Goal: Register for event/course

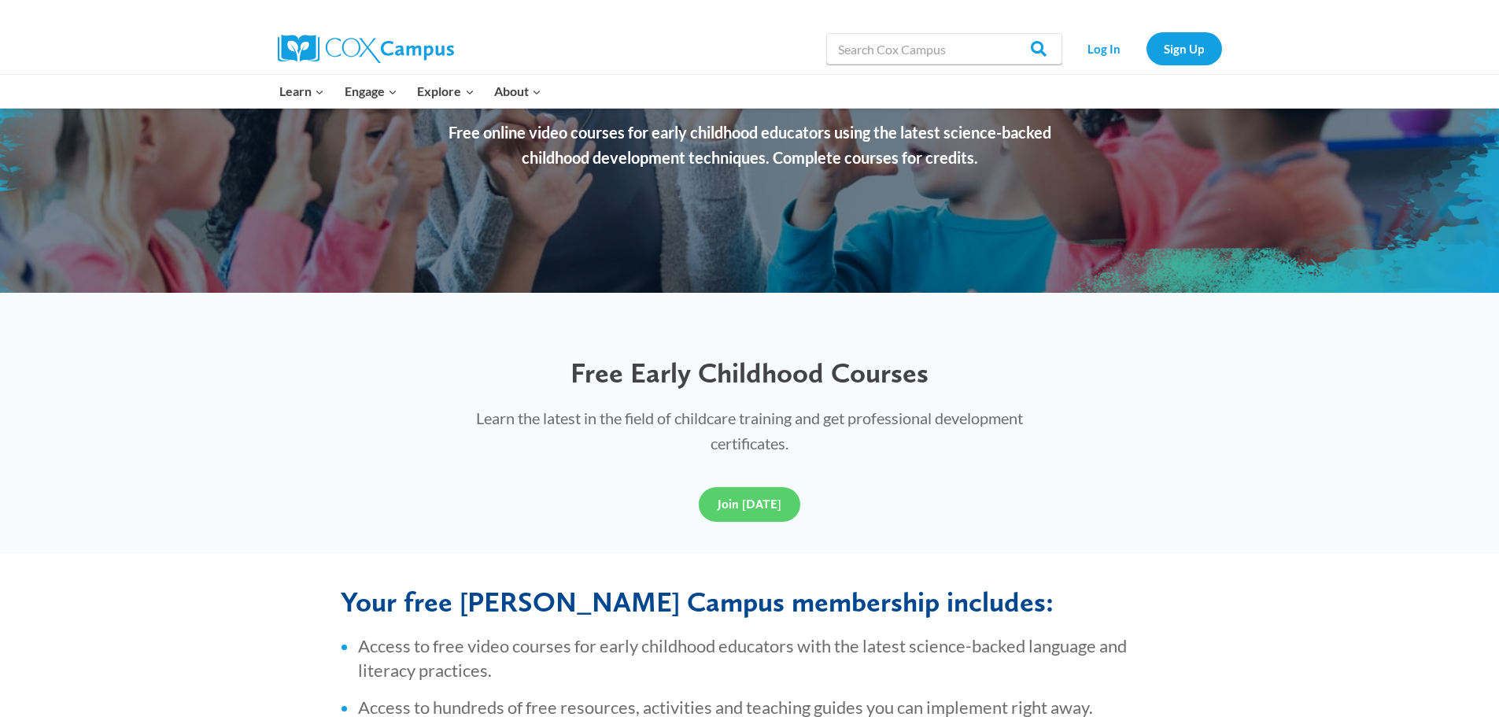
scroll to position [257, 0]
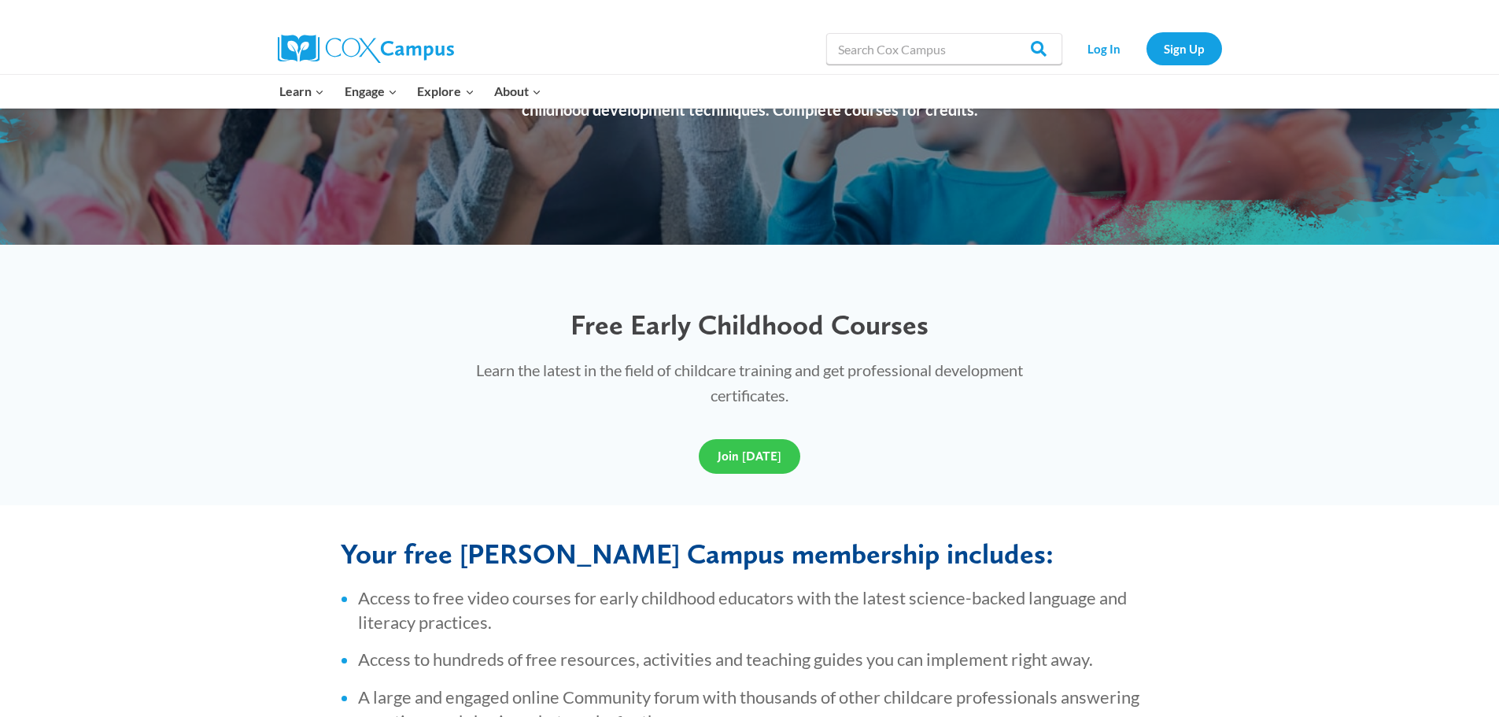
click at [736, 459] on span "Join Today" at bounding box center [750, 455] width 64 height 15
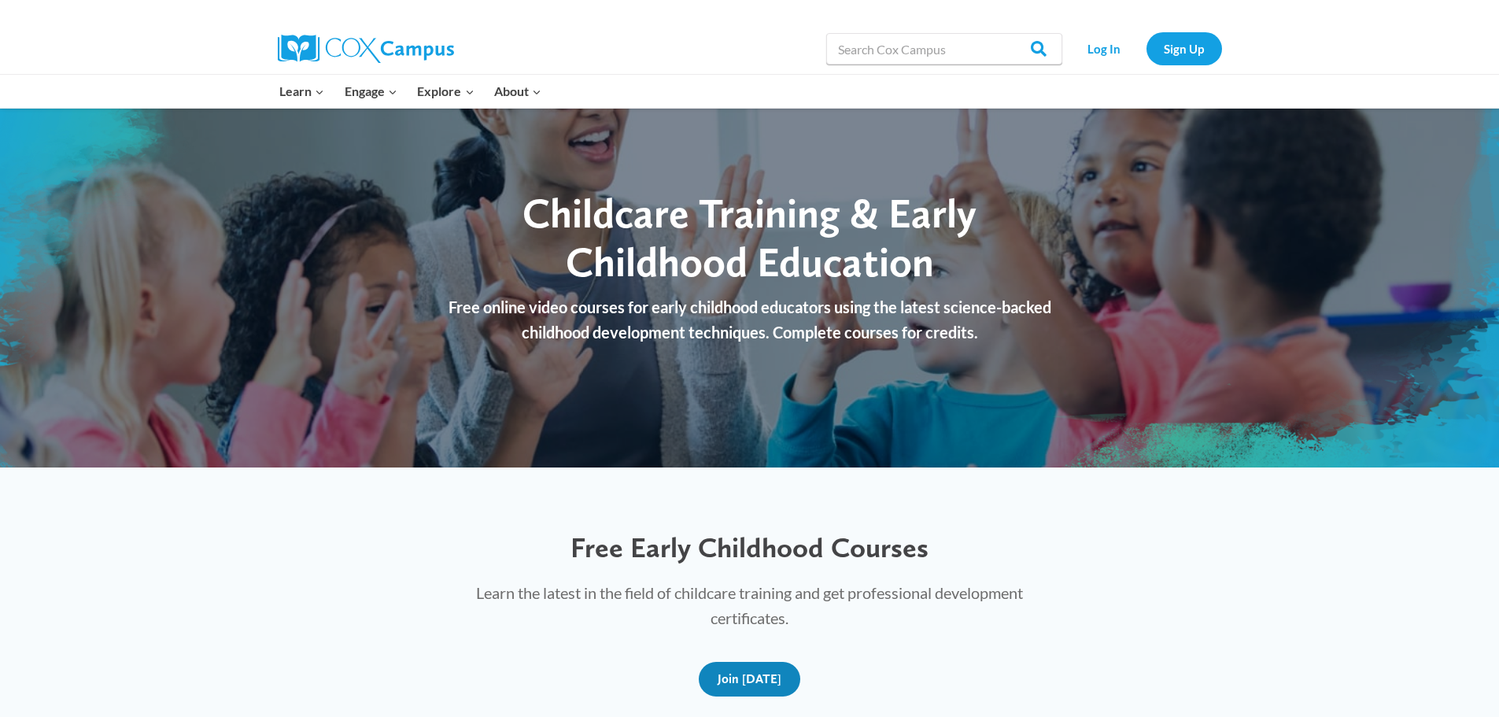
scroll to position [0, 0]
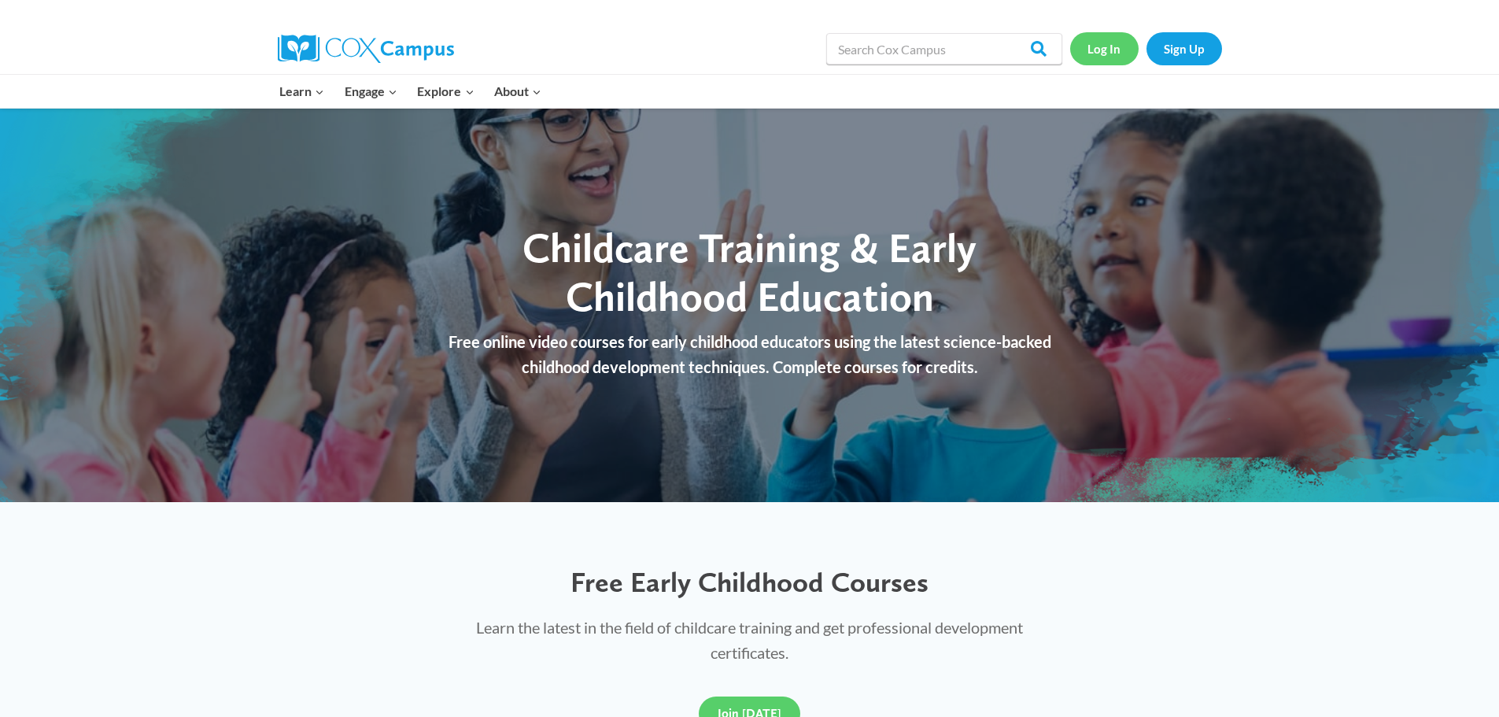
click at [1096, 50] on link "Log In" at bounding box center [1104, 48] width 68 height 32
click at [1187, 55] on link "Sign Up" at bounding box center [1184, 48] width 76 height 32
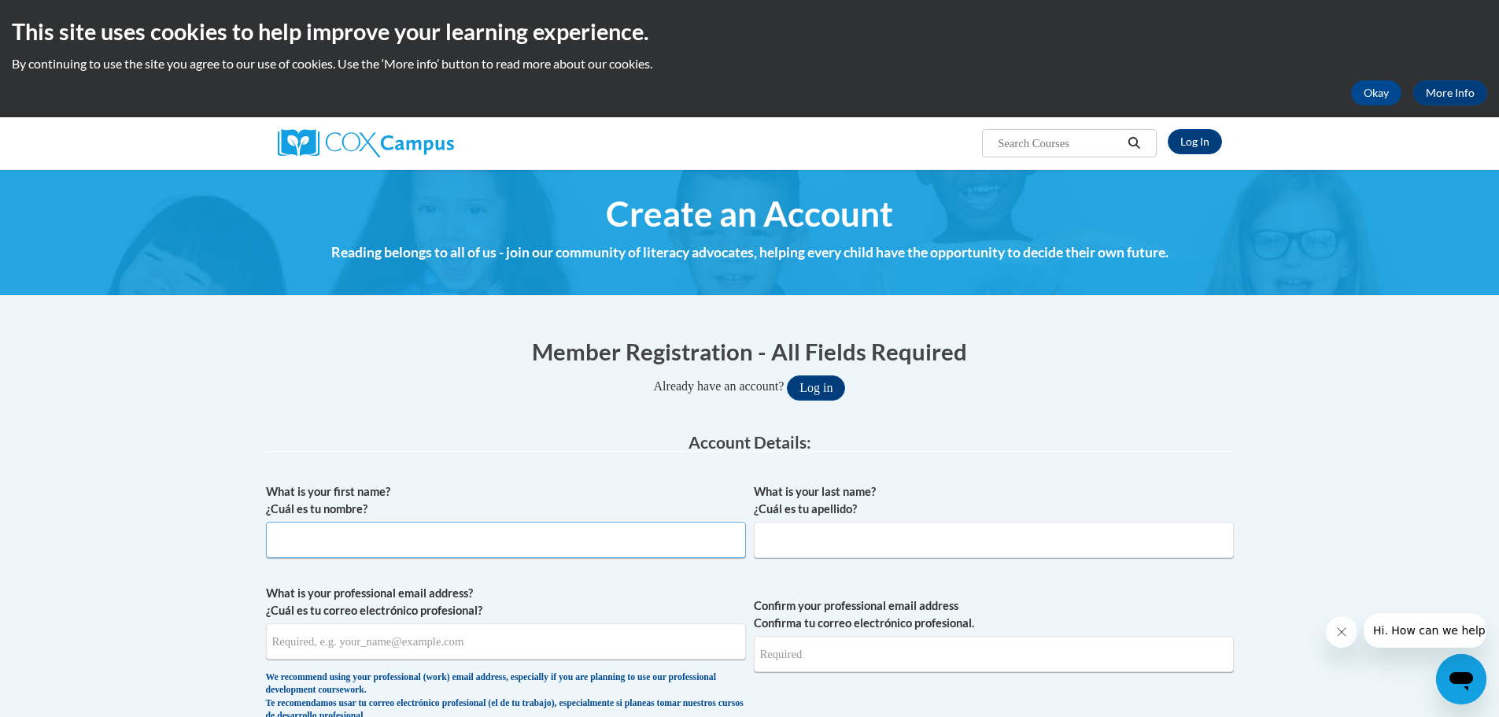
click at [279, 536] on input "What is your first name? ¿Cuál es tu nombre?" at bounding box center [506, 540] width 480 height 36
type input "queen"
click at [766, 530] on input "What is your last name? ¿Cuál es tu apellido?" at bounding box center [994, 540] width 480 height 36
type input "[PERSON_NAME]"
type input "[EMAIL_ADDRESS][DOMAIN_NAME]"
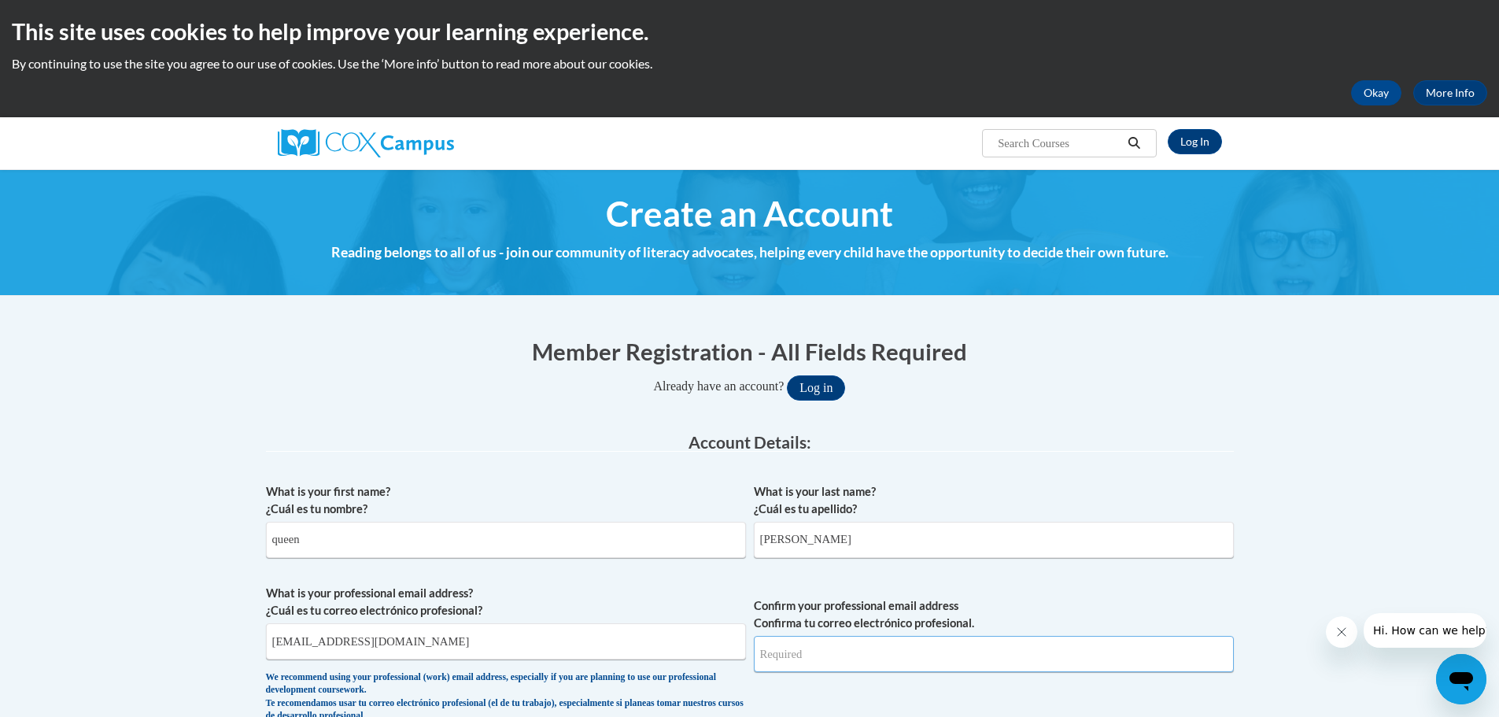
type input "[EMAIL_ADDRESS][DOMAIN_NAME]"
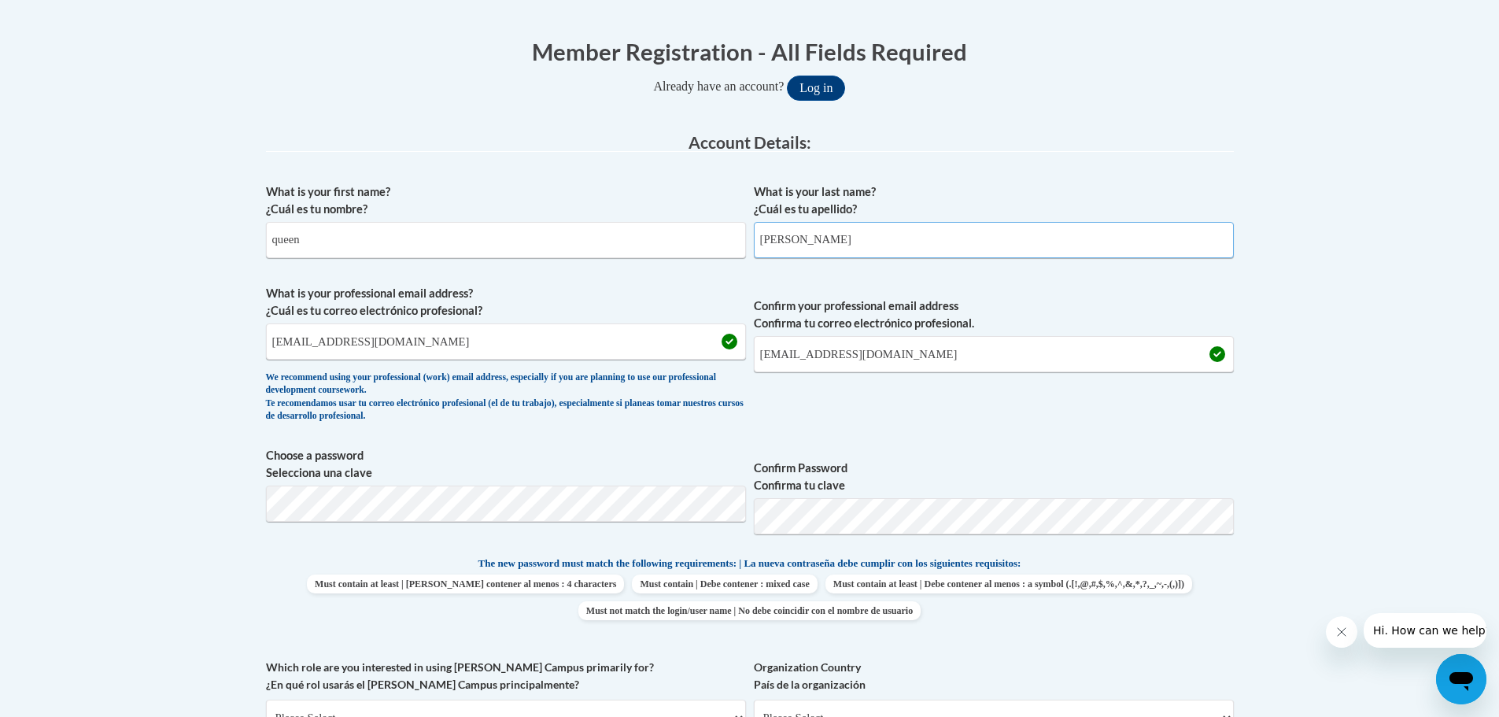
scroll to position [302, 0]
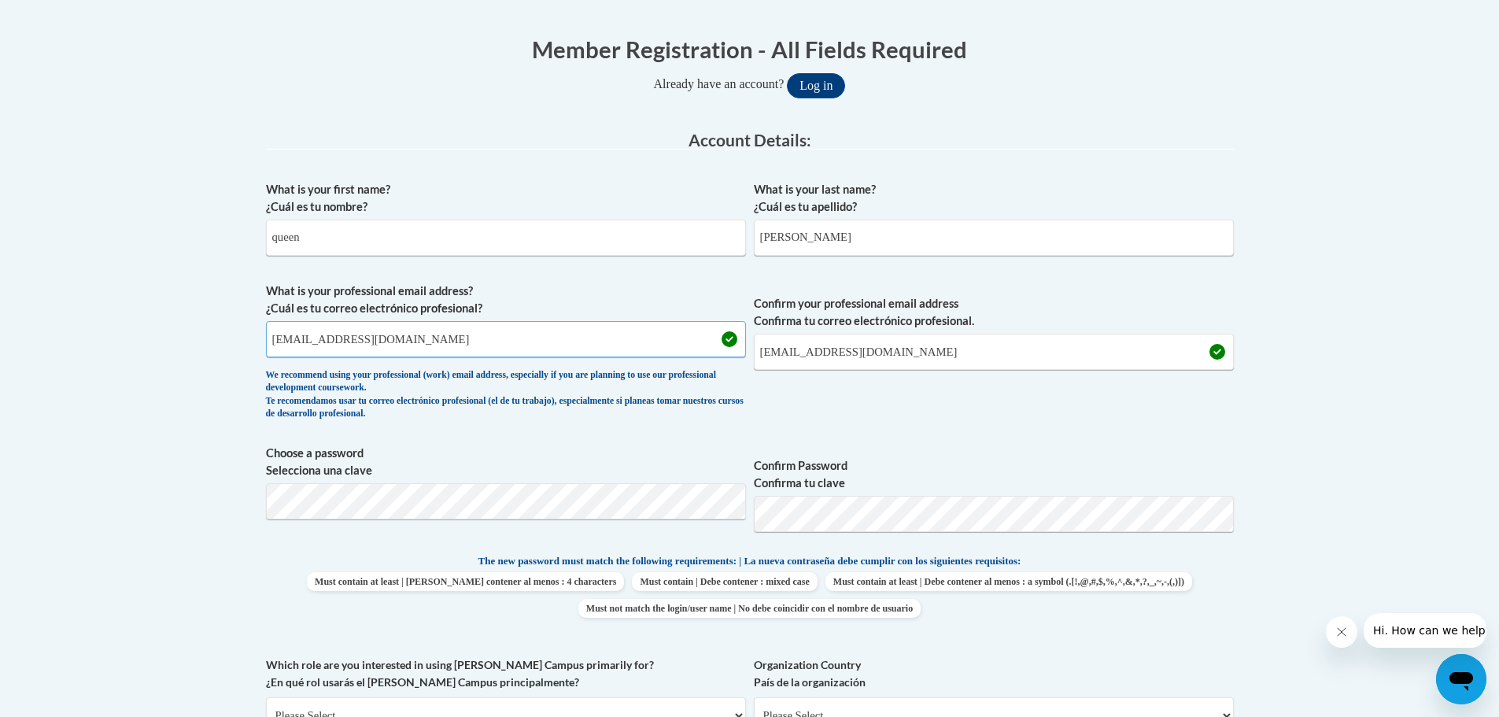
click at [272, 346] on input "lmanker210@comcast.net" at bounding box center [506, 339] width 480 height 36
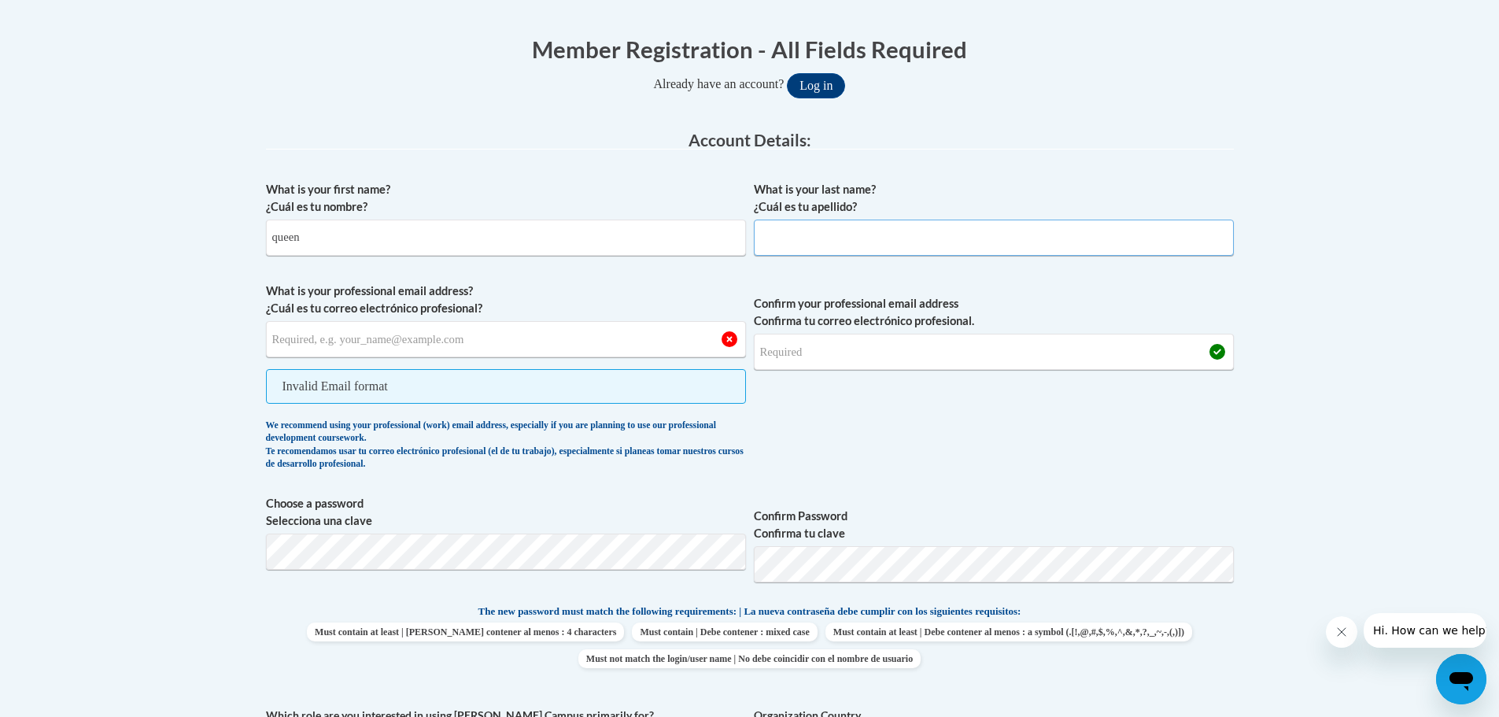
click at [764, 241] on input "What is your last name? ¿Cuál es tu apellido?" at bounding box center [994, 238] width 480 height 36
type input "manker"
click at [286, 408] on span "What is your professional email address? ¿Cuál es tu correo electrónico profesi…" at bounding box center [506, 380] width 480 height 196
click at [285, 388] on span "Invalid Email format" at bounding box center [506, 386] width 480 height 35
click at [301, 393] on span "Invalid Email format" at bounding box center [506, 386] width 480 height 35
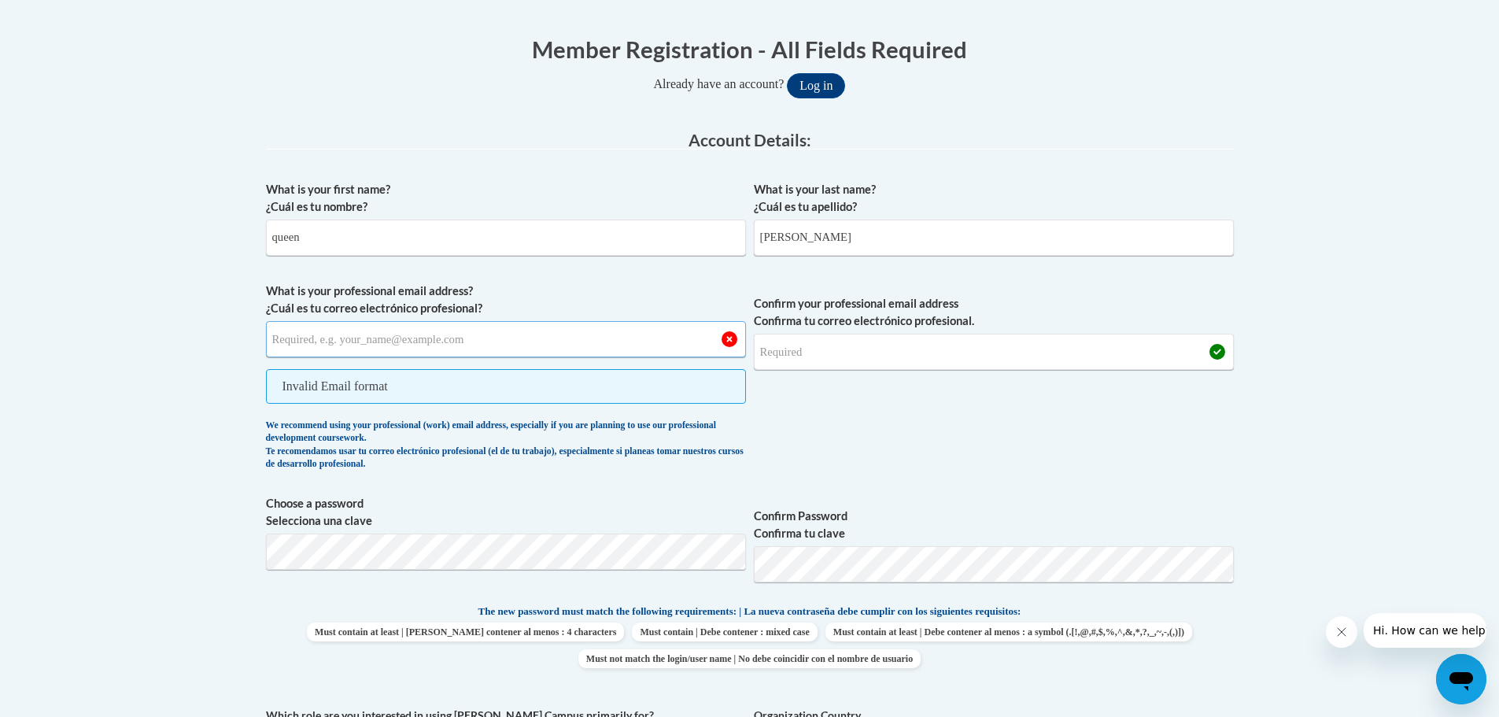
click at [275, 340] on input "What is your professional email address? ¿Cuál es tu correo electrónico profesi…" at bounding box center [506, 339] width 480 height 36
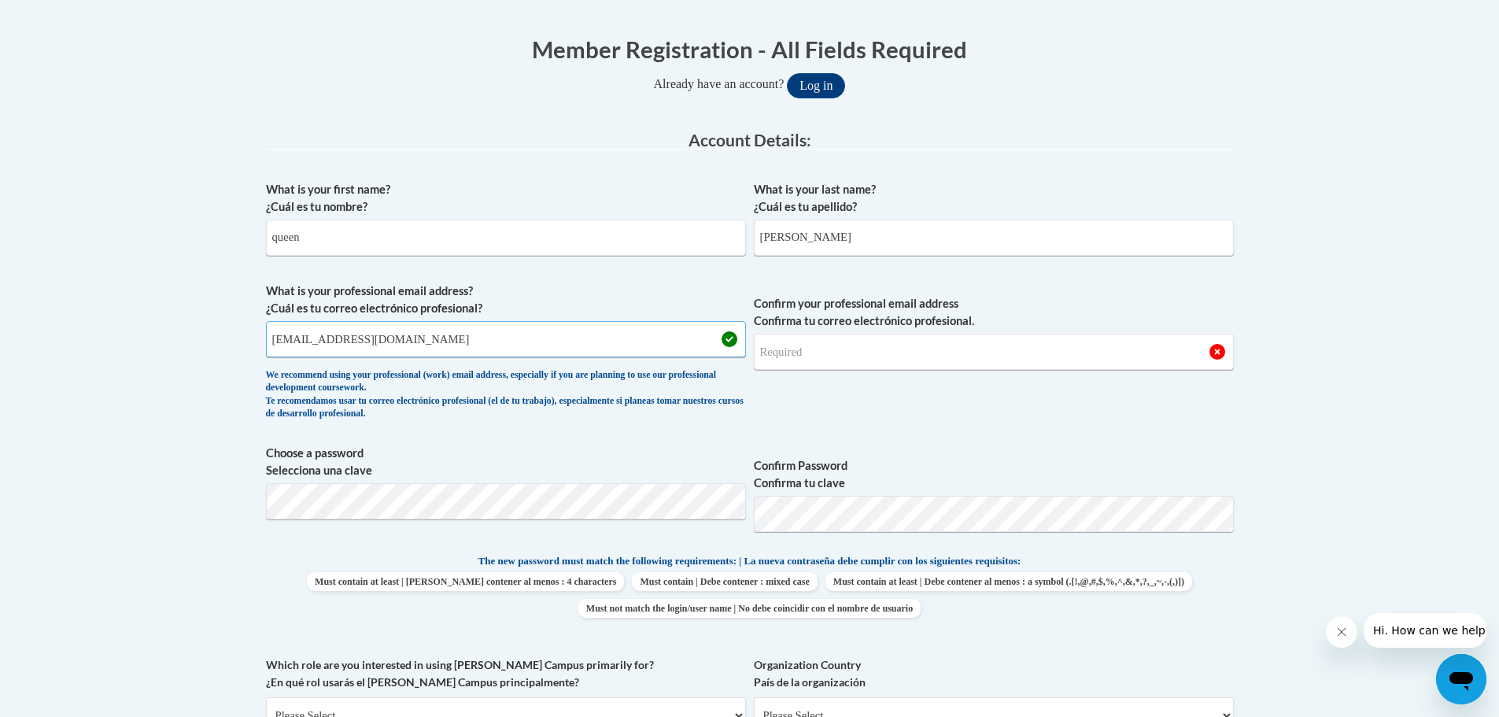
type input "qmanker09@gmail.com"
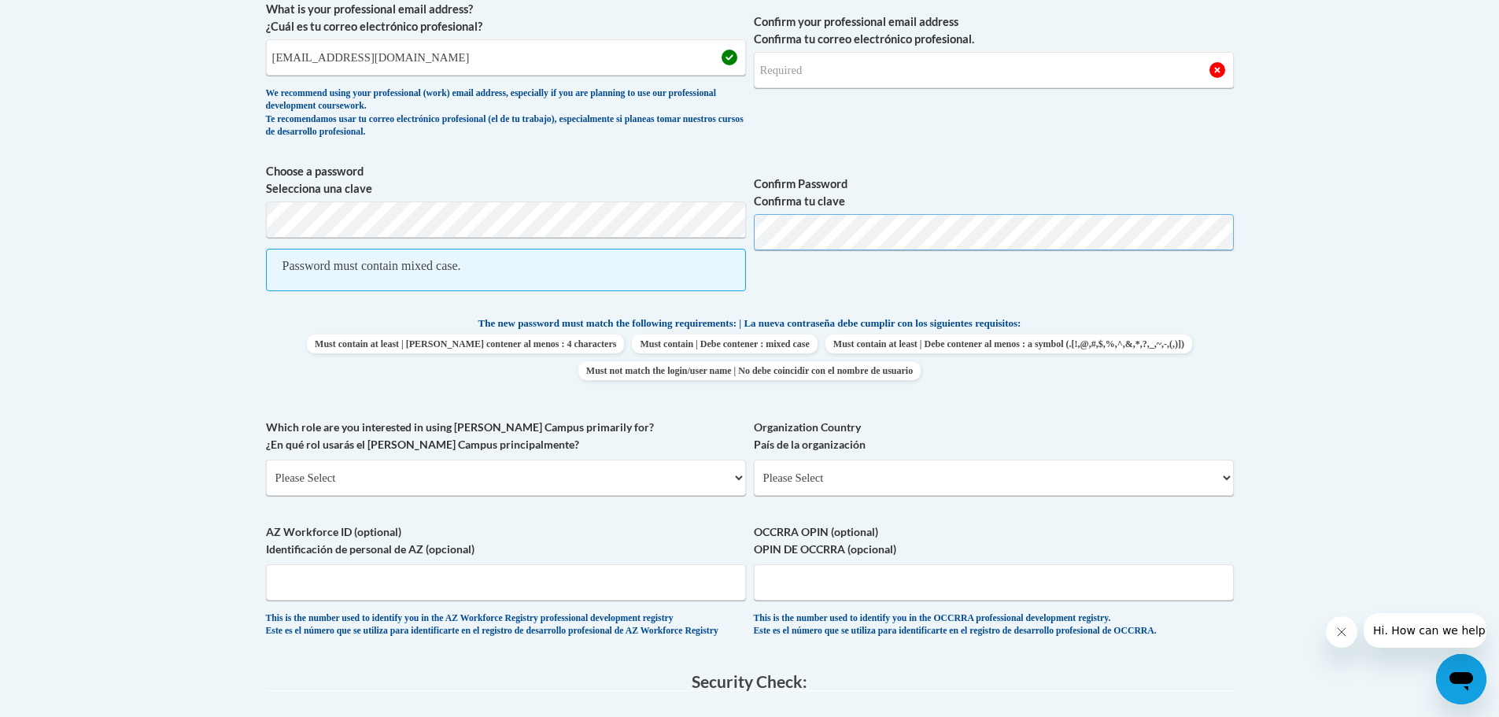
scroll to position [593, 0]
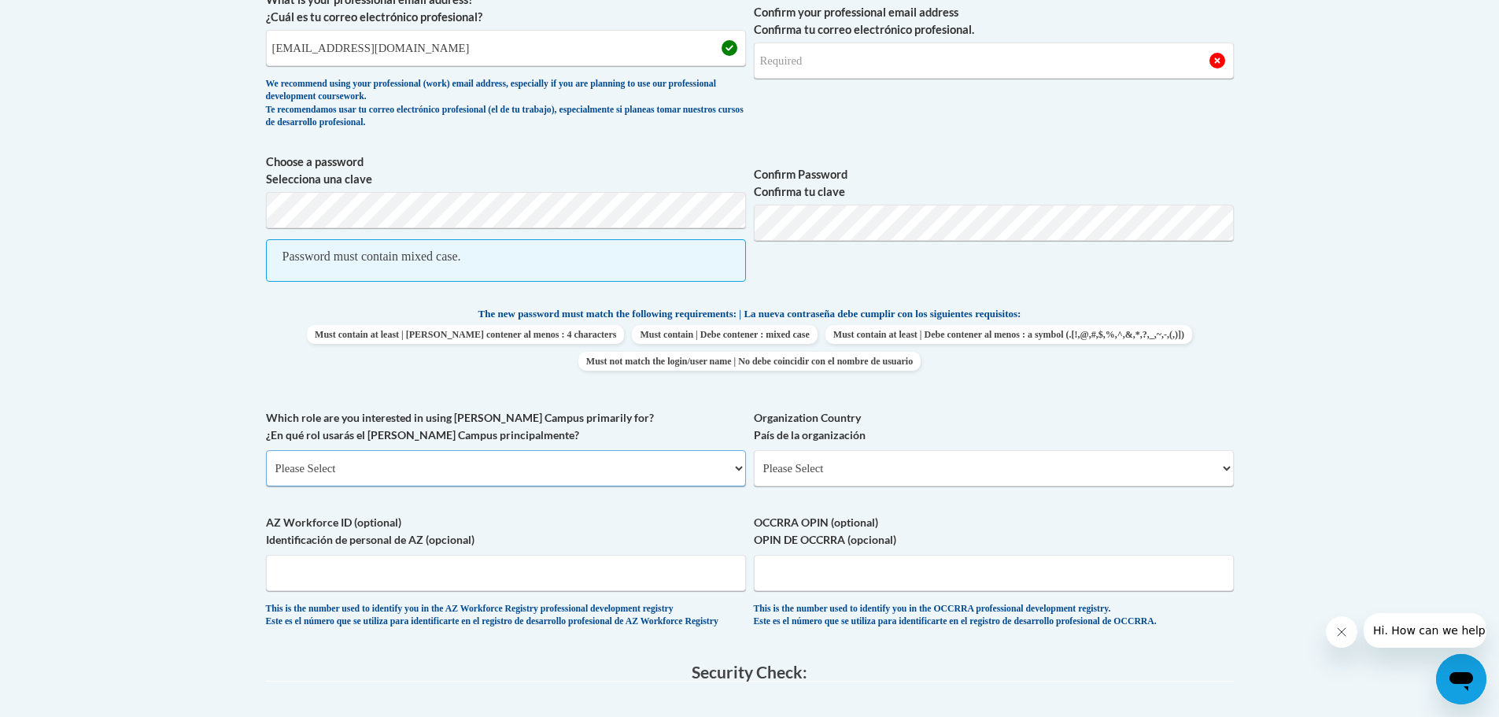
click at [736, 472] on select "Please Select College/University | Colegio/Universidad Community/Nonprofit Part…" at bounding box center [506, 468] width 480 height 36
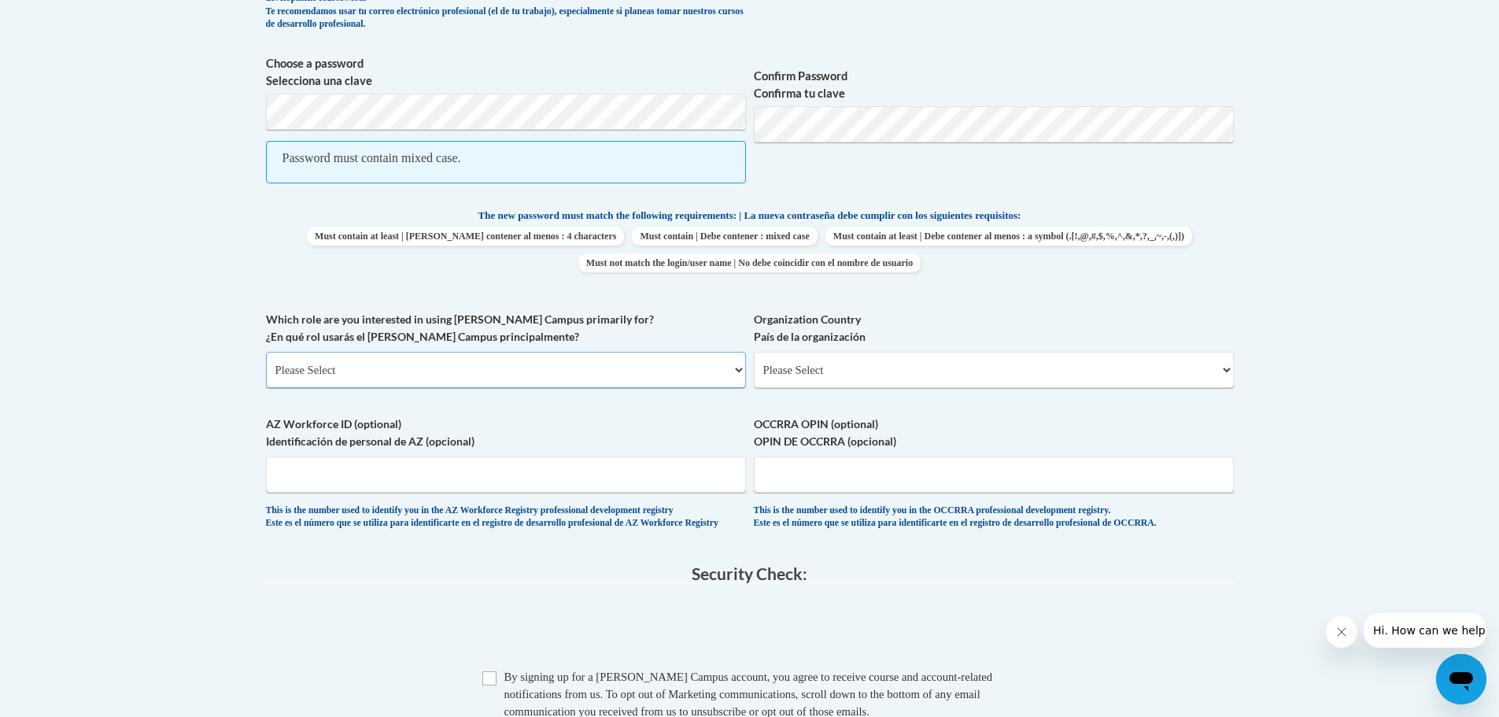
scroll to position [699, 0]
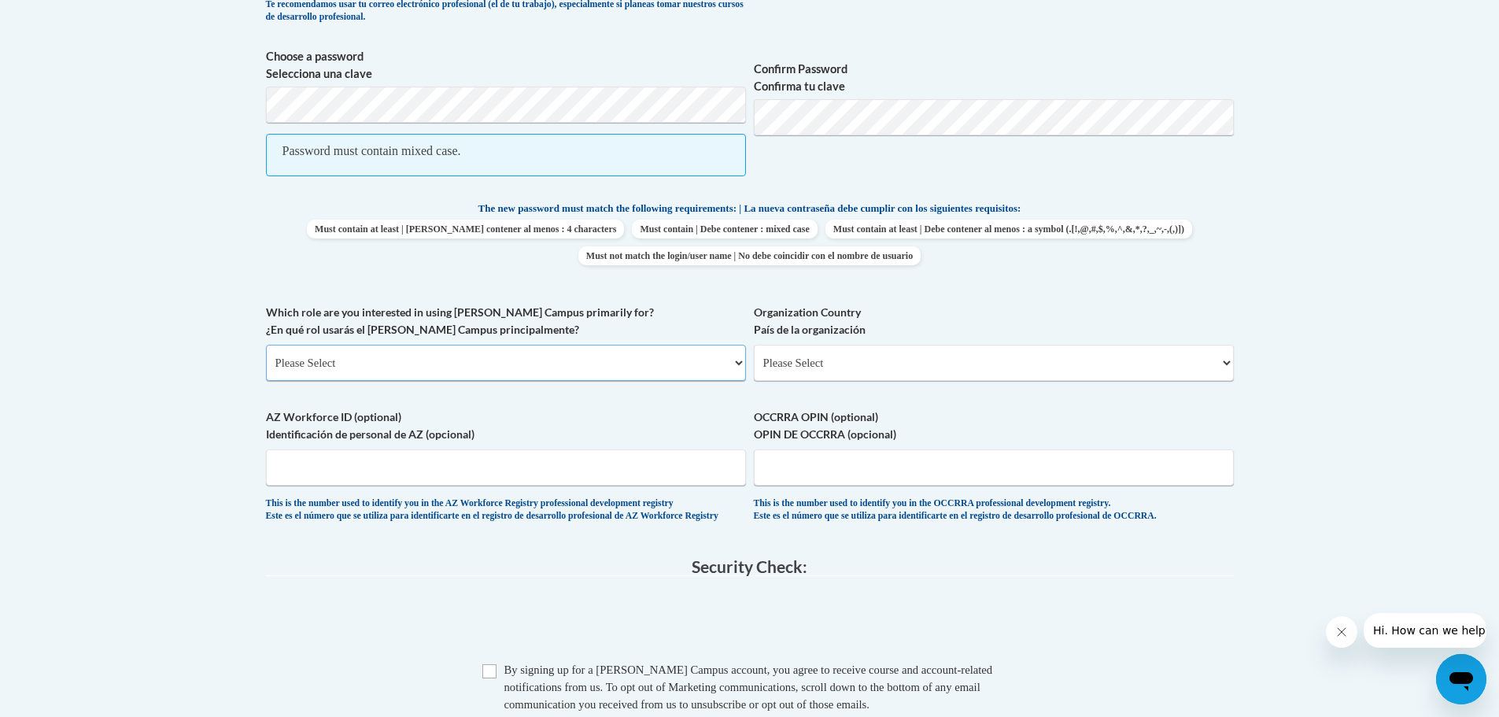
click at [736, 361] on select "Please Select College/University | Colegio/Universidad Community/Nonprofit Part…" at bounding box center [506, 363] width 480 height 36
select select "fbf2d438-af2f-41f8-98f1-81c410e29de3"
click at [266, 345] on select "Please Select College/University | Colegio/Universidad Community/Nonprofit Part…" at bounding box center [506, 363] width 480 height 36
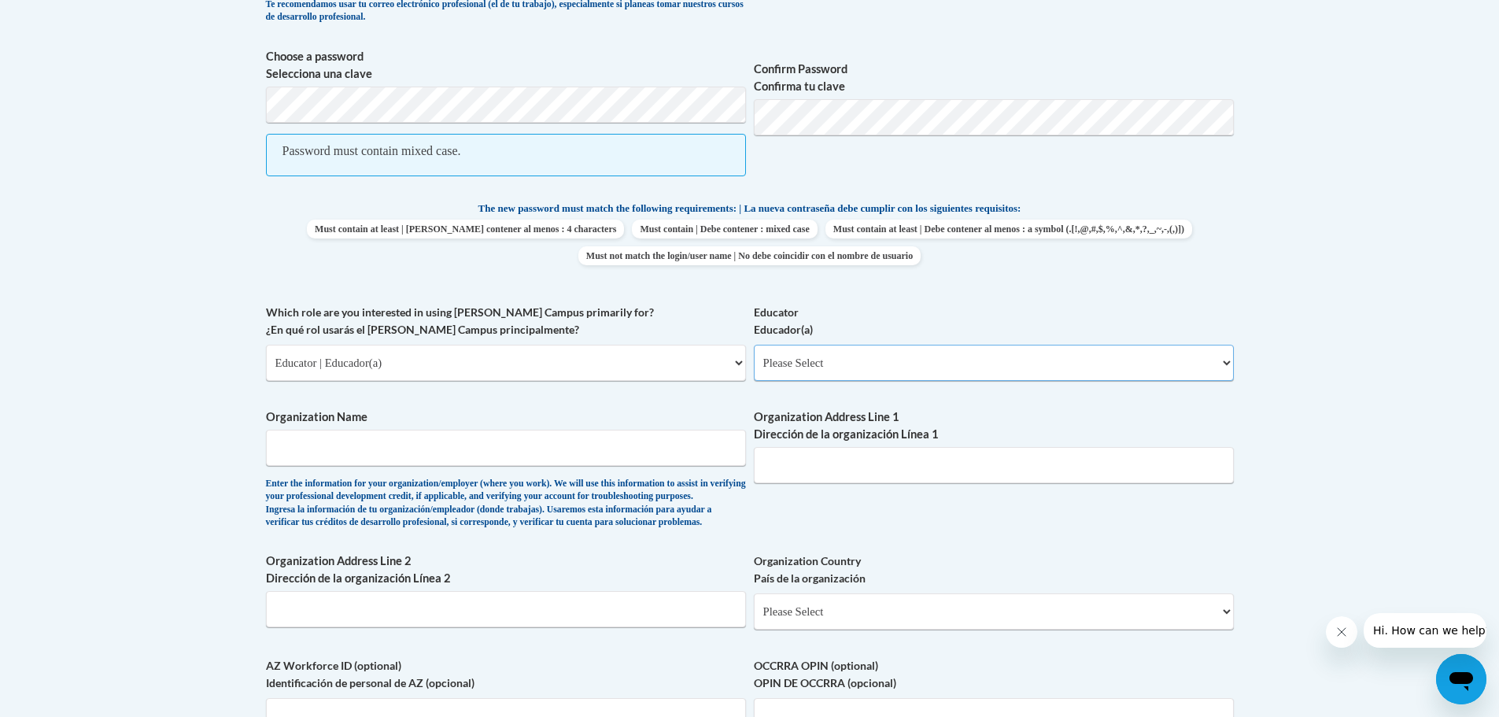
click at [1223, 360] on select "Please Select Early Learning/Daycare Teacher/Family Home Care Provider | Maestr…" at bounding box center [994, 363] width 480 height 36
select select "5e2af403-4f2c-4e49-a02f-103e55d7b75b"
click at [754, 345] on select "Please Select Early Learning/Daycare Teacher/Family Home Care Provider | Maestr…" at bounding box center [994, 363] width 480 height 36
click at [274, 441] on input "Organization Name" at bounding box center [506, 448] width 480 height 36
type input "l"
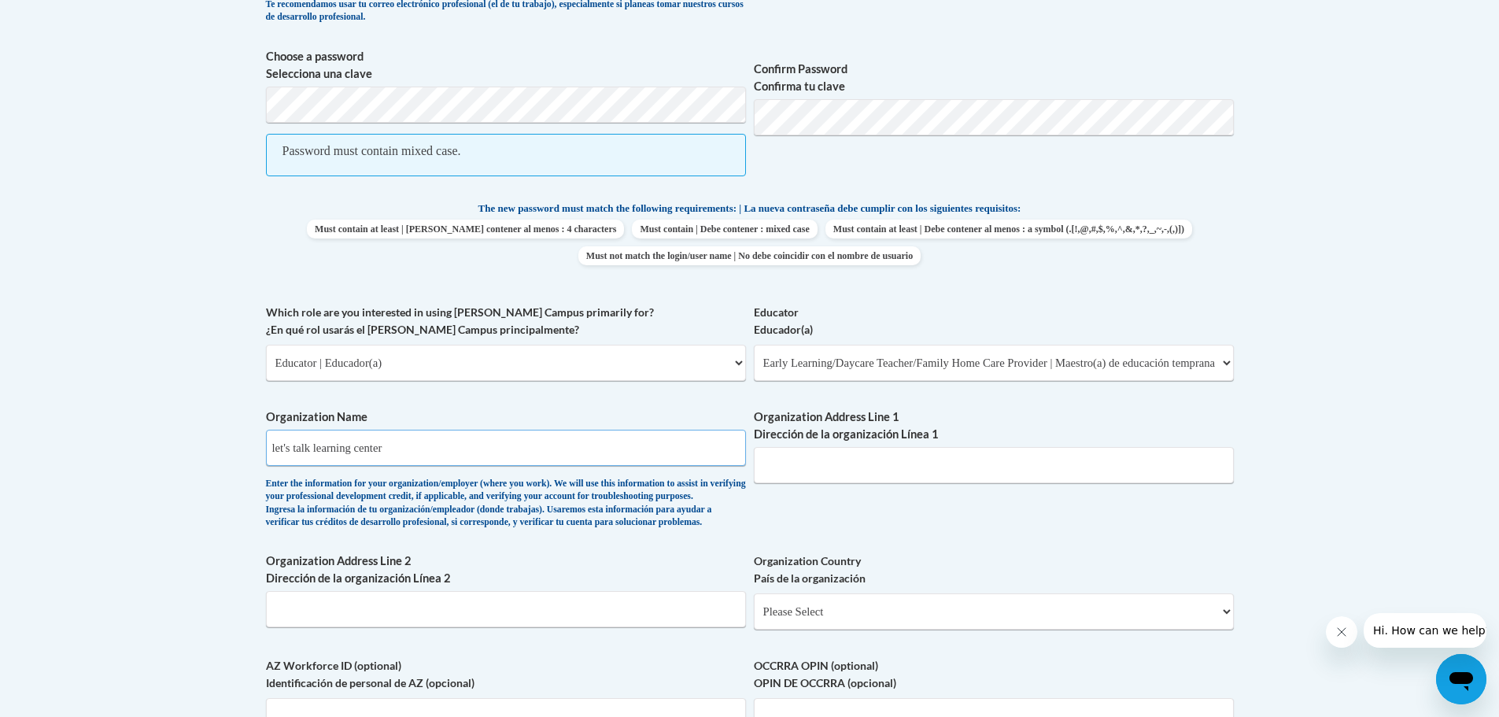
type input "let's talk learning center"
click at [786, 469] on input "Organization Address Line 1 Dirección de la organización Línea 1" at bounding box center [994, 465] width 480 height 36
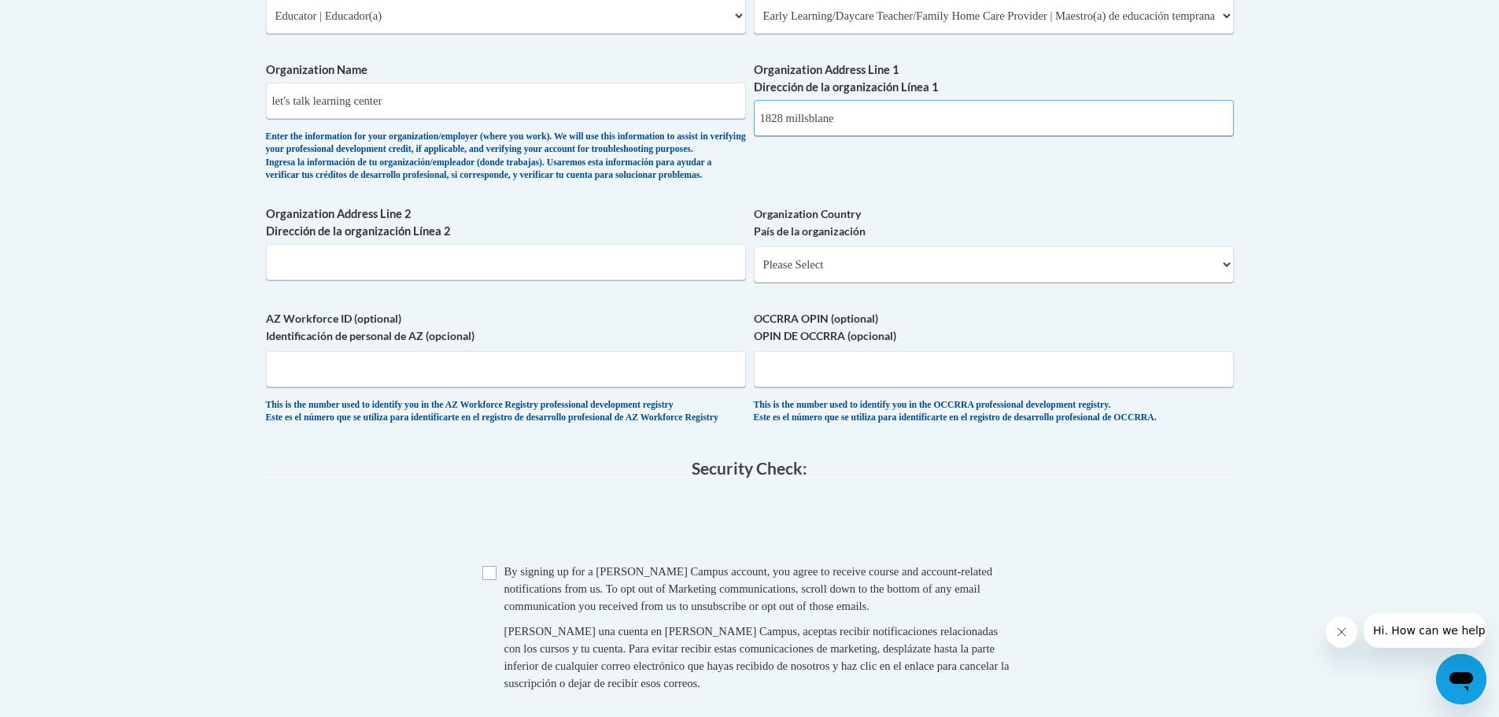
scroll to position [1038, 0]
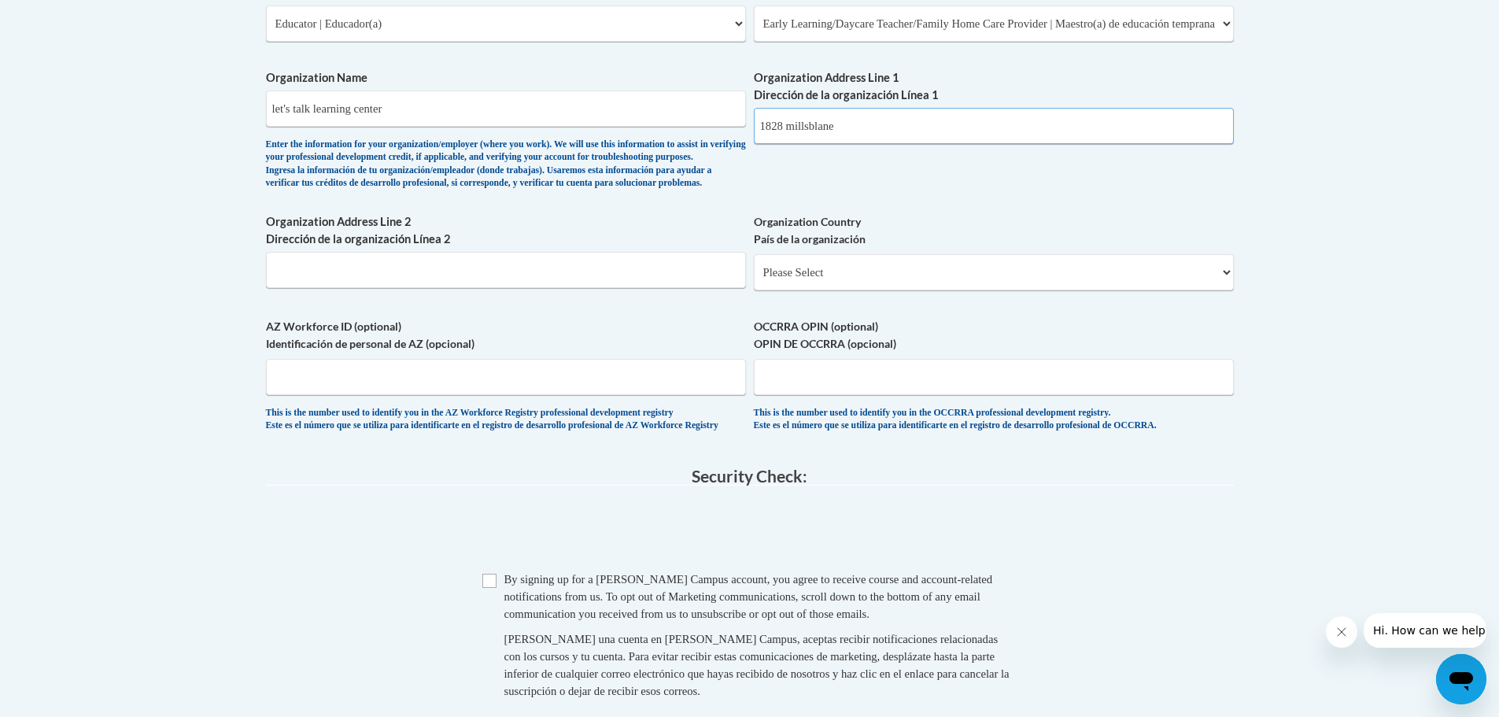
type input "1828 millsblane"
click at [761, 290] on select "Please Select United States | Estados Unidos Outside of the United States | Fue…" at bounding box center [994, 272] width 480 height 36
select select "ad49bcad-a171-4b2e-b99c-48b446064914"
click at [754, 280] on select "Please Select United States | Estados Unidos Outside of the United States | Fue…" at bounding box center [994, 272] width 480 height 36
select select
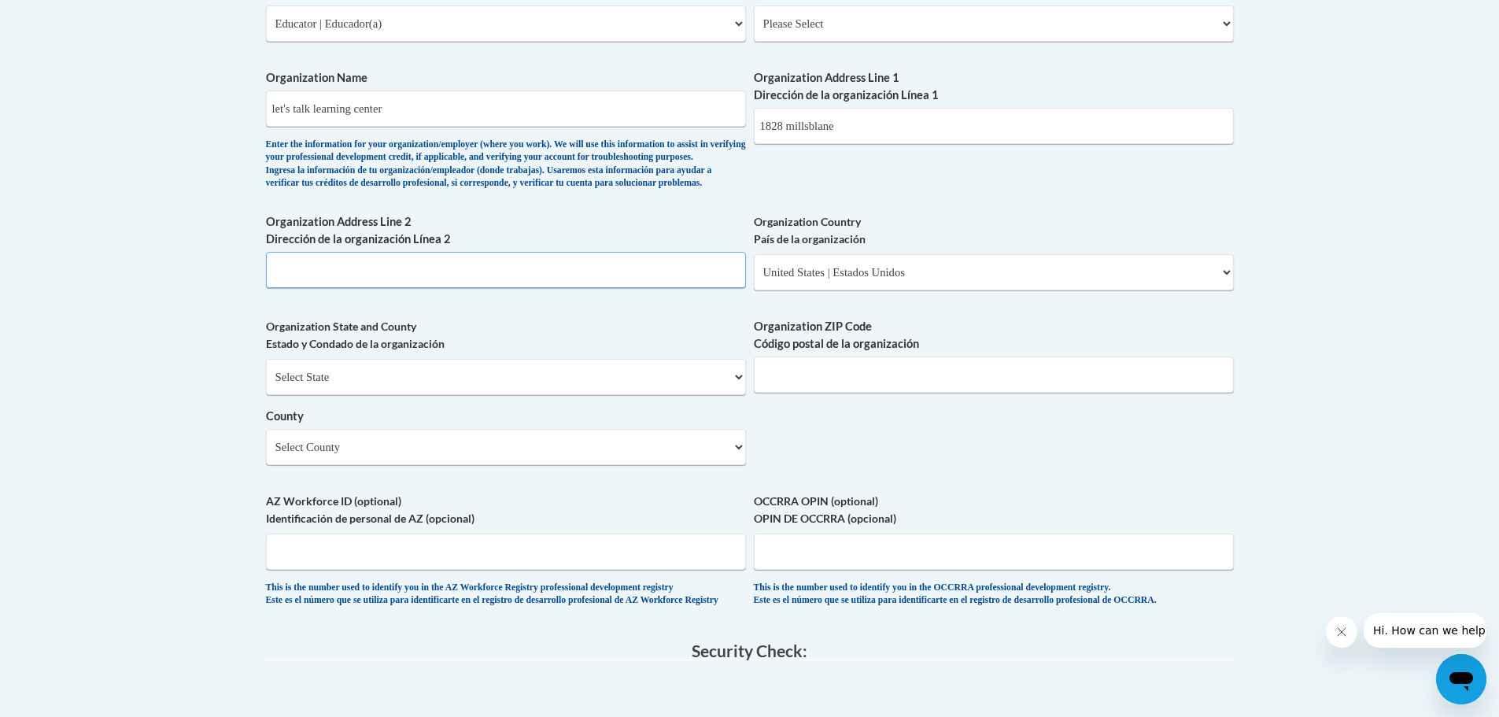
click at [307, 288] on input "Organization Address Line 2 Dirección de la organización Línea 2" at bounding box center [506, 270] width 480 height 36
click at [732, 465] on select "Select County" at bounding box center [506, 447] width 480 height 36
click at [741, 465] on select "Select County" at bounding box center [506, 447] width 480 height 36
drag, startPoint x: 736, startPoint y: 471, endPoint x: 735, endPoint y: 515, distance: 43.3
click at [735, 515] on div "What is your first name? ¿Cuál es tu nombre? queen What is your last name? ¿Cuá…" at bounding box center [750, 30] width 968 height 1186
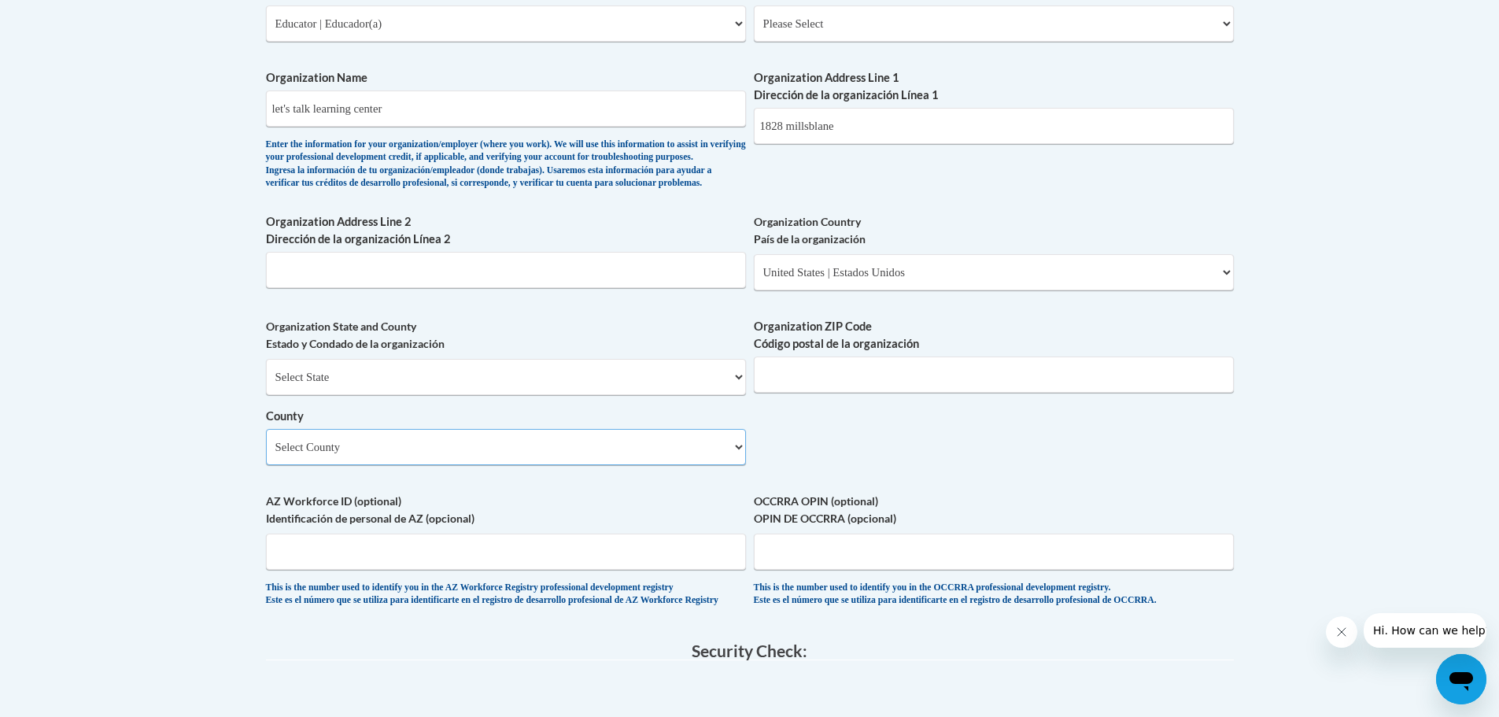
click at [735, 465] on select "Select County" at bounding box center [506, 447] width 480 height 36
click at [737, 395] on select "Select State Alabama Alaska Arizona Arkansas California Colorado Connecticut De…" at bounding box center [506, 377] width 480 height 36
select select "Georgia"
click at [266, 384] on select "Select State Alabama Alaska Arizona Arkansas California Colorado Connecticut De…" at bounding box center [506, 377] width 480 height 36
click at [740, 465] on select "Select County Appling Atkinson Bacon Baker Baldwin Banks Barrow Bartow Ben Hill…" at bounding box center [506, 447] width 480 height 36
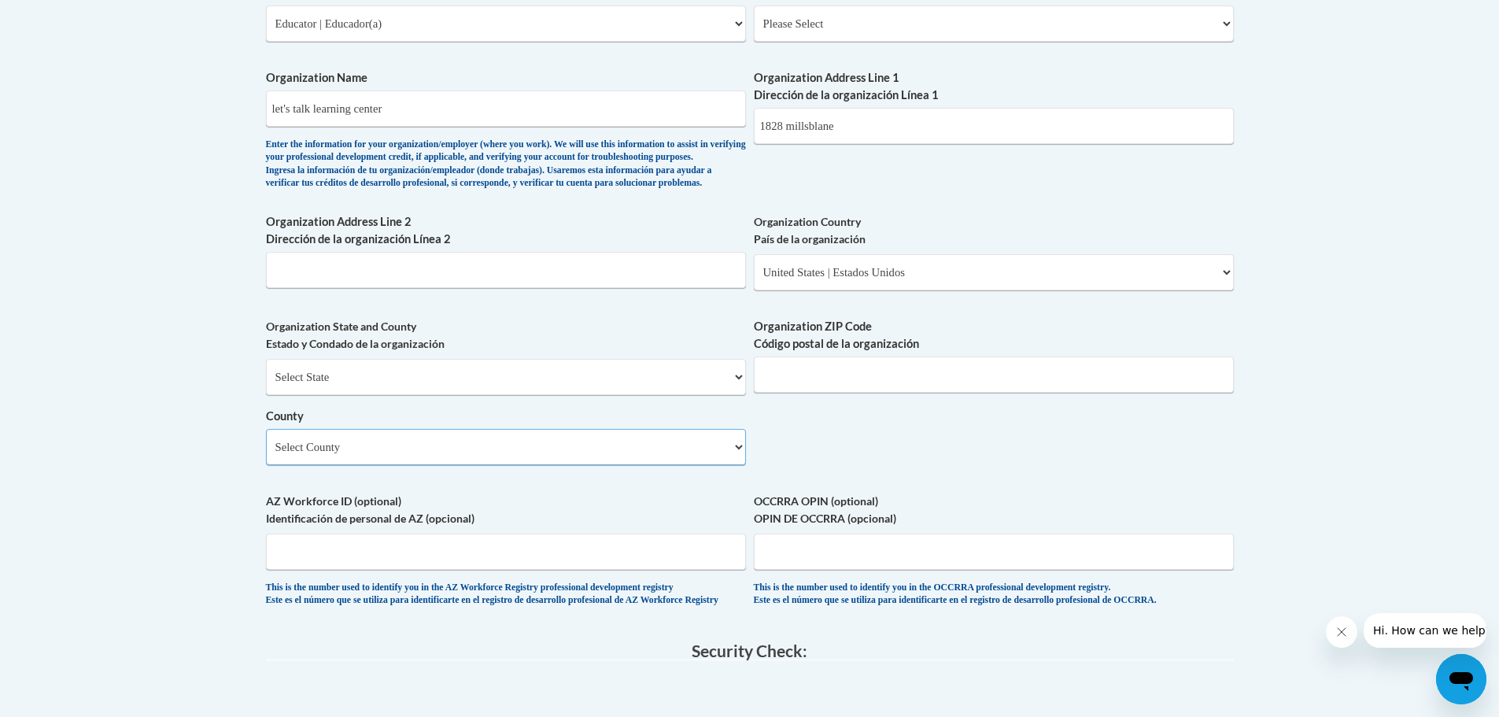
select select "Chatham"
click at [266, 454] on select "Select County Appling Atkinson Bacon Baker Baldwin Banks Barrow Bartow Ben Hill…" at bounding box center [506, 447] width 480 height 36
click at [766, 393] on input "Organization ZIP Code Código postal de la organización" at bounding box center [994, 374] width 480 height 36
type input "31405"
click at [276, 288] on input "Organization Address Line 2 Dirección de la organización Línea 2" at bounding box center [506, 270] width 480 height 36
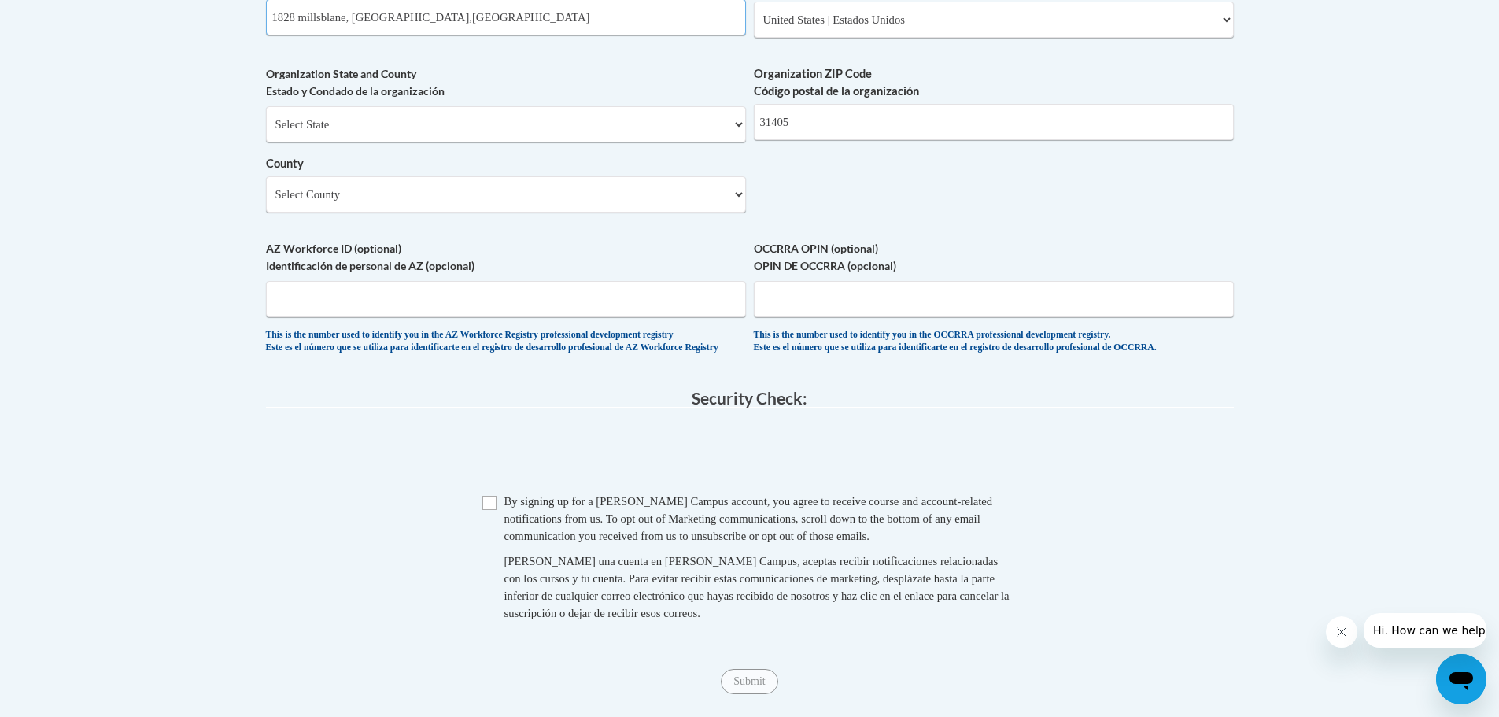
scroll to position [1293, 0]
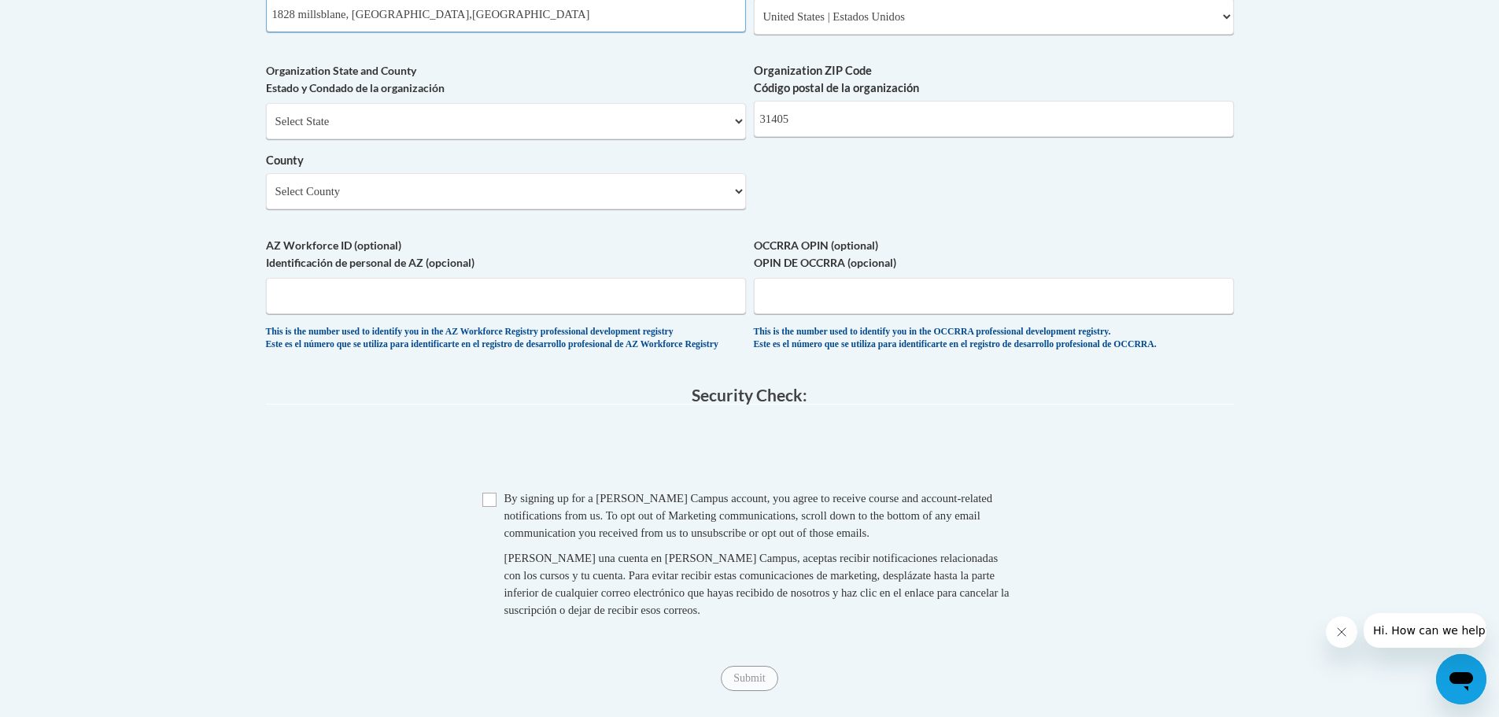
type input "1828 millsblane, savannah,ga"
click at [491, 507] on input "Checkbox" at bounding box center [489, 500] width 14 height 14
checkbox input "true"
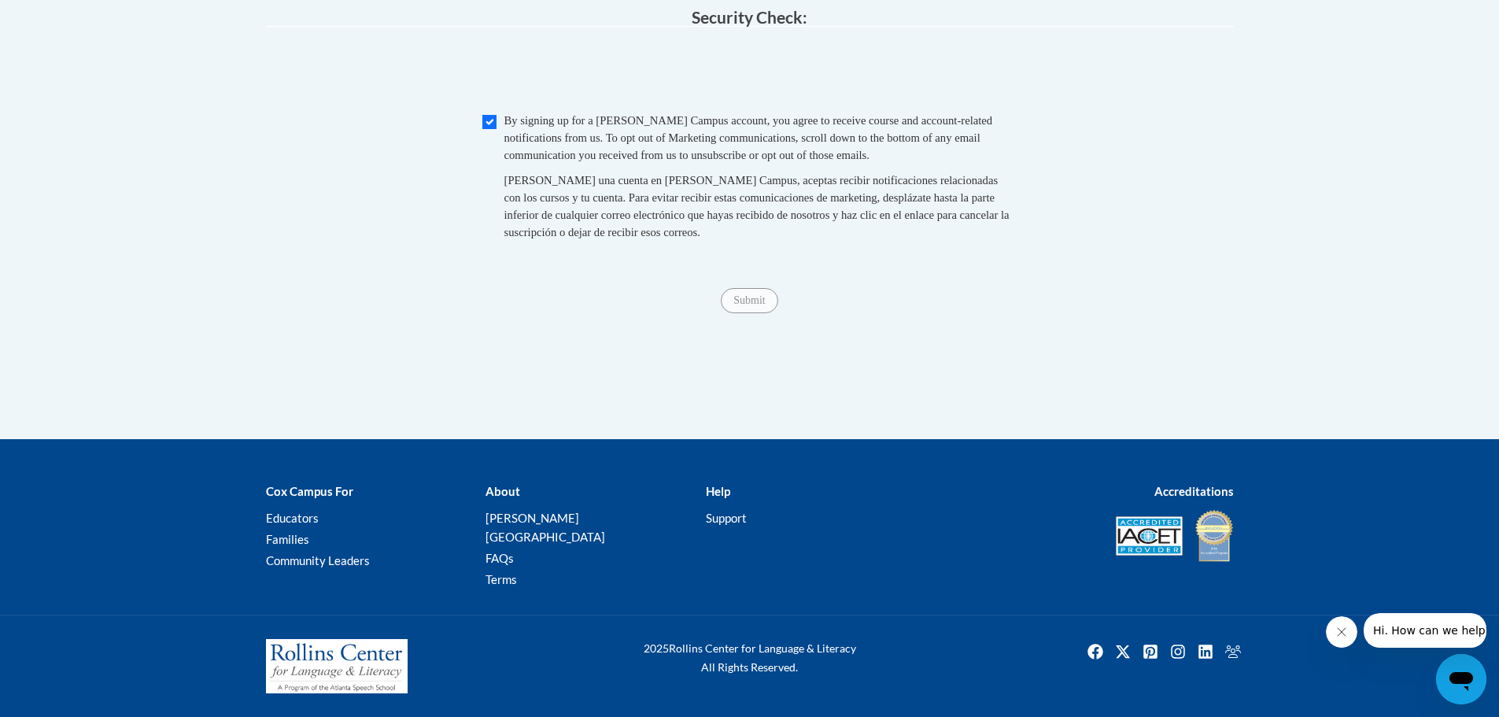
click at [741, 305] on span "Submit" at bounding box center [749, 299] width 57 height 13
click at [742, 305] on span "Submit" at bounding box center [749, 299] width 57 height 13
click at [744, 305] on span "Submit" at bounding box center [749, 299] width 57 height 13
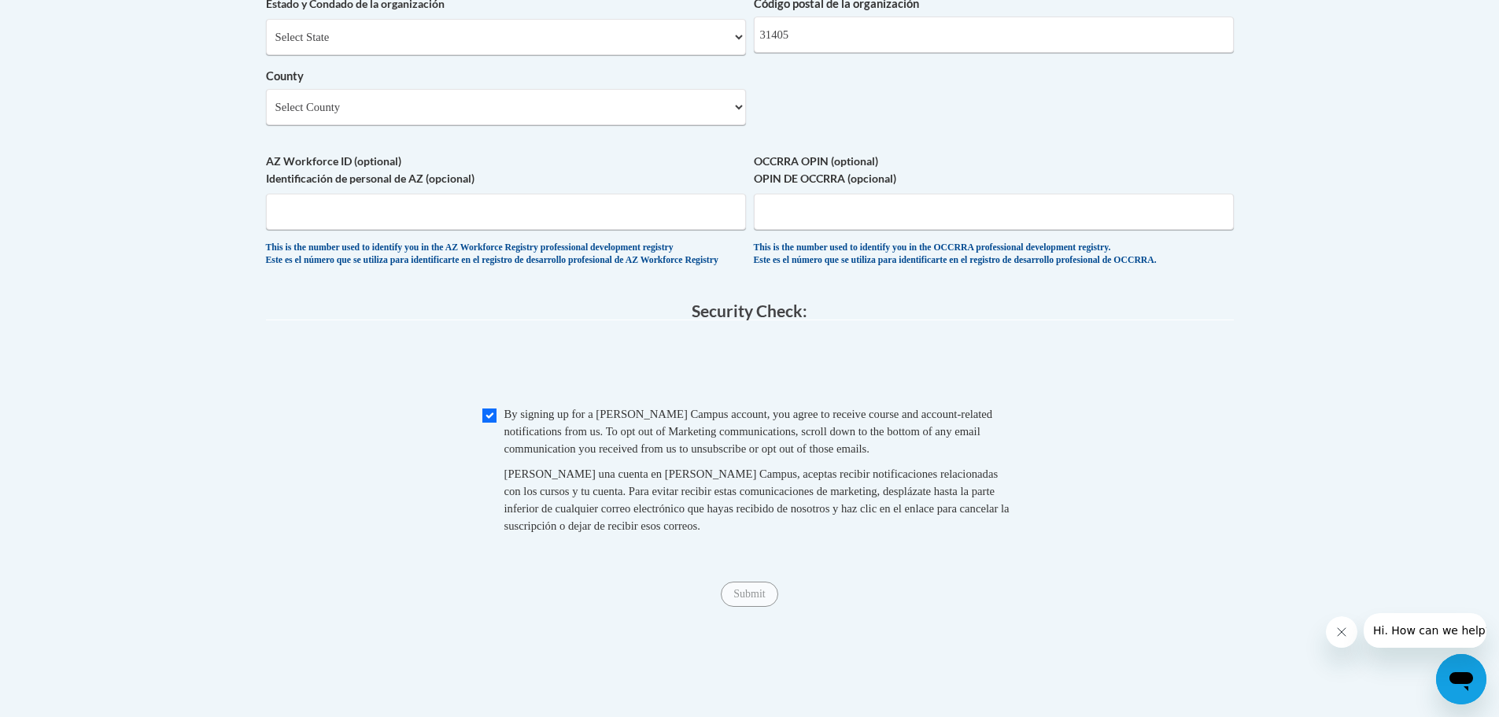
scroll to position [1386, 0]
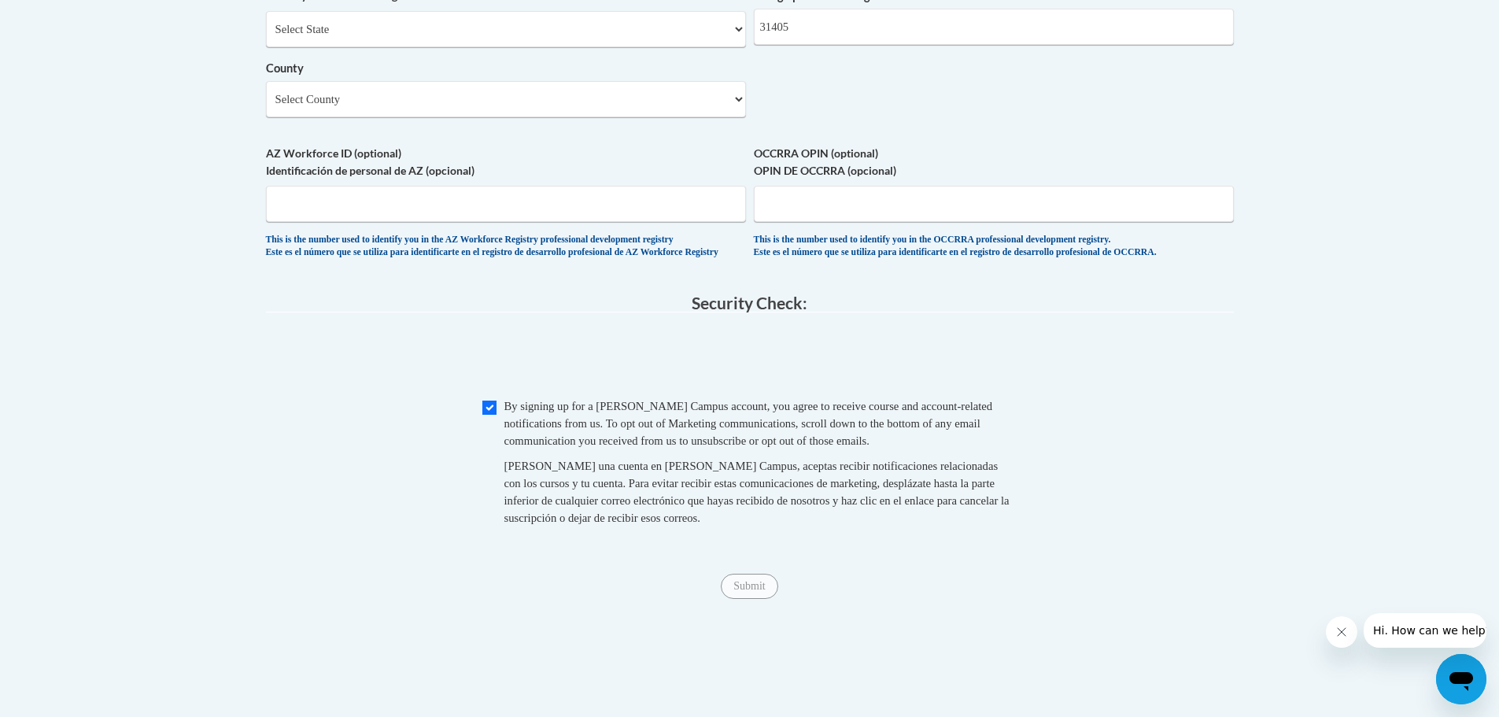
click at [742, 591] on span "Submit" at bounding box center [749, 584] width 57 height 13
click at [736, 591] on span "Submit" at bounding box center [749, 584] width 57 height 13
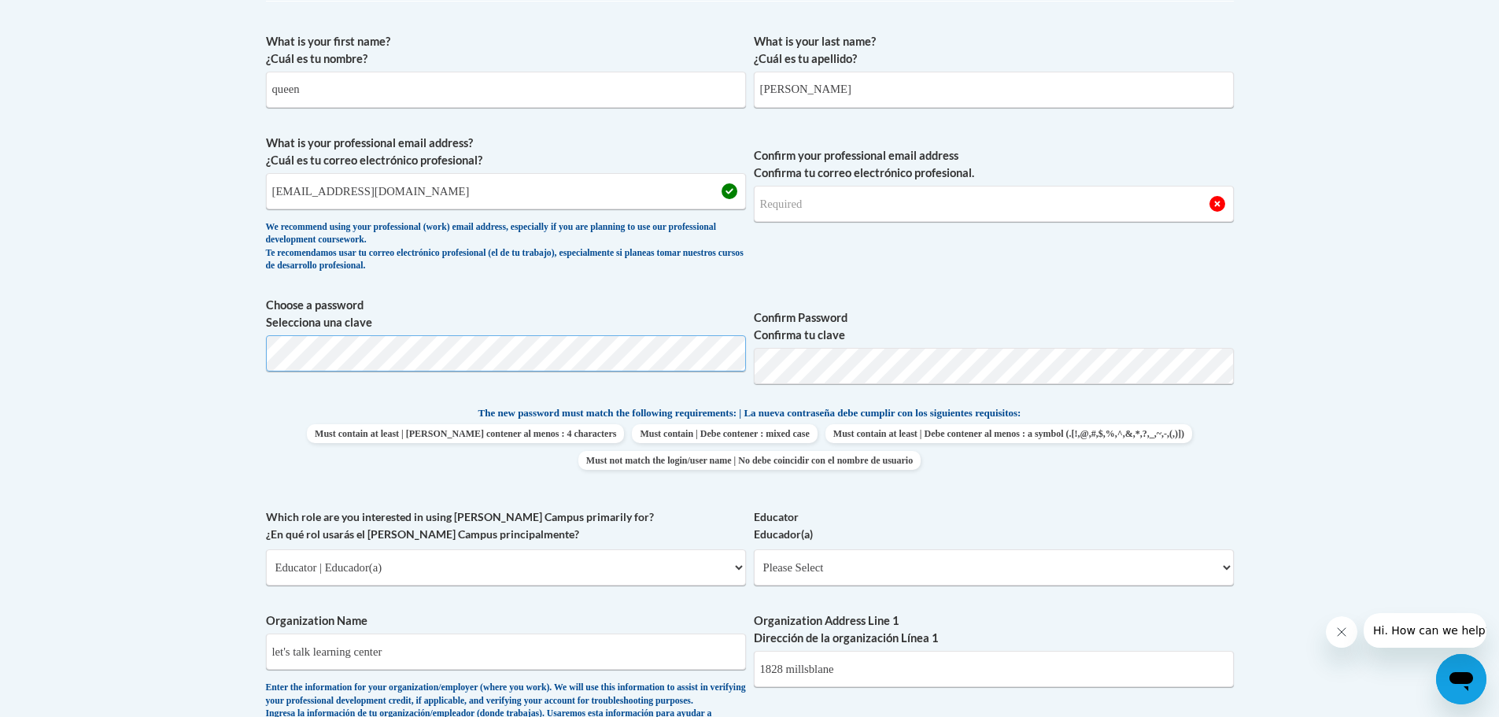
scroll to position [458, 0]
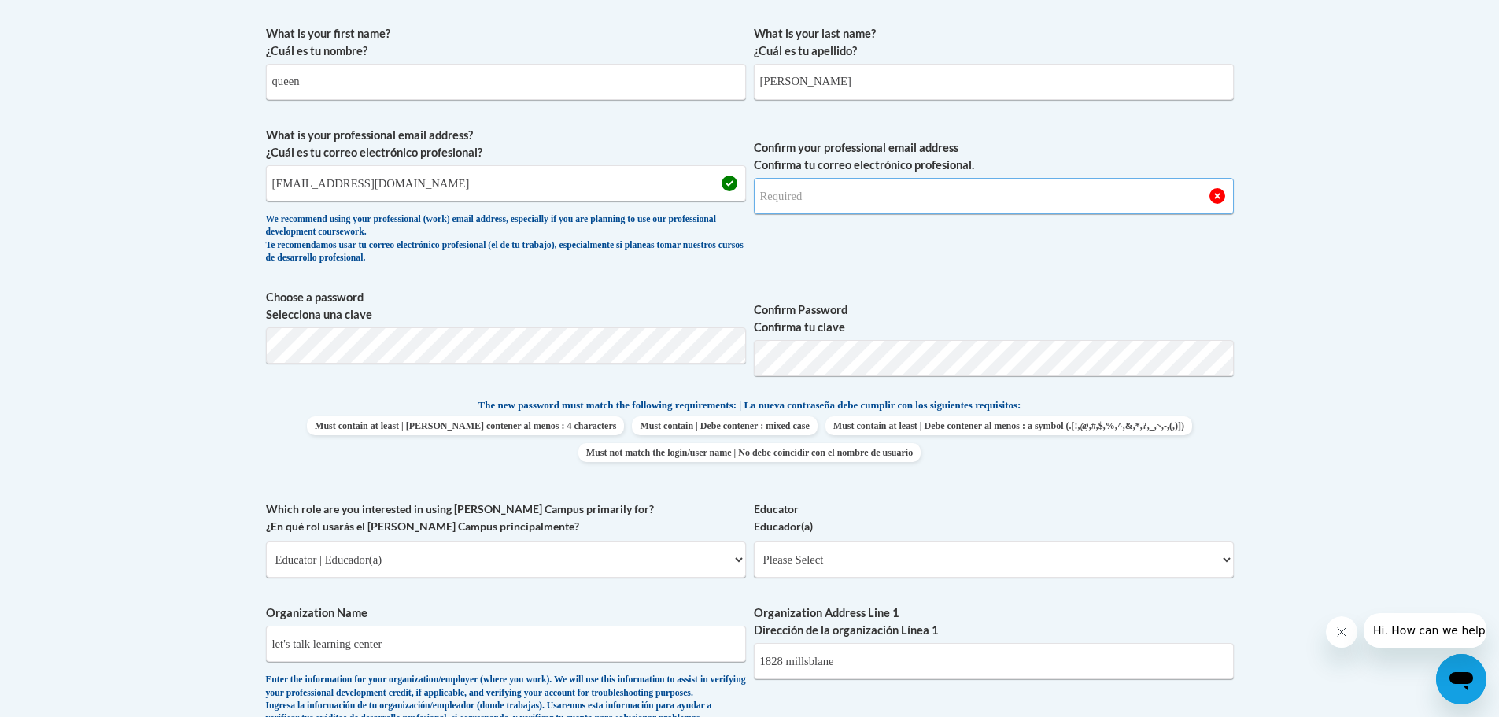
click at [762, 194] on input "Confirm your professional email address Confirma tu correo electrónico profesio…" at bounding box center [994, 196] width 480 height 36
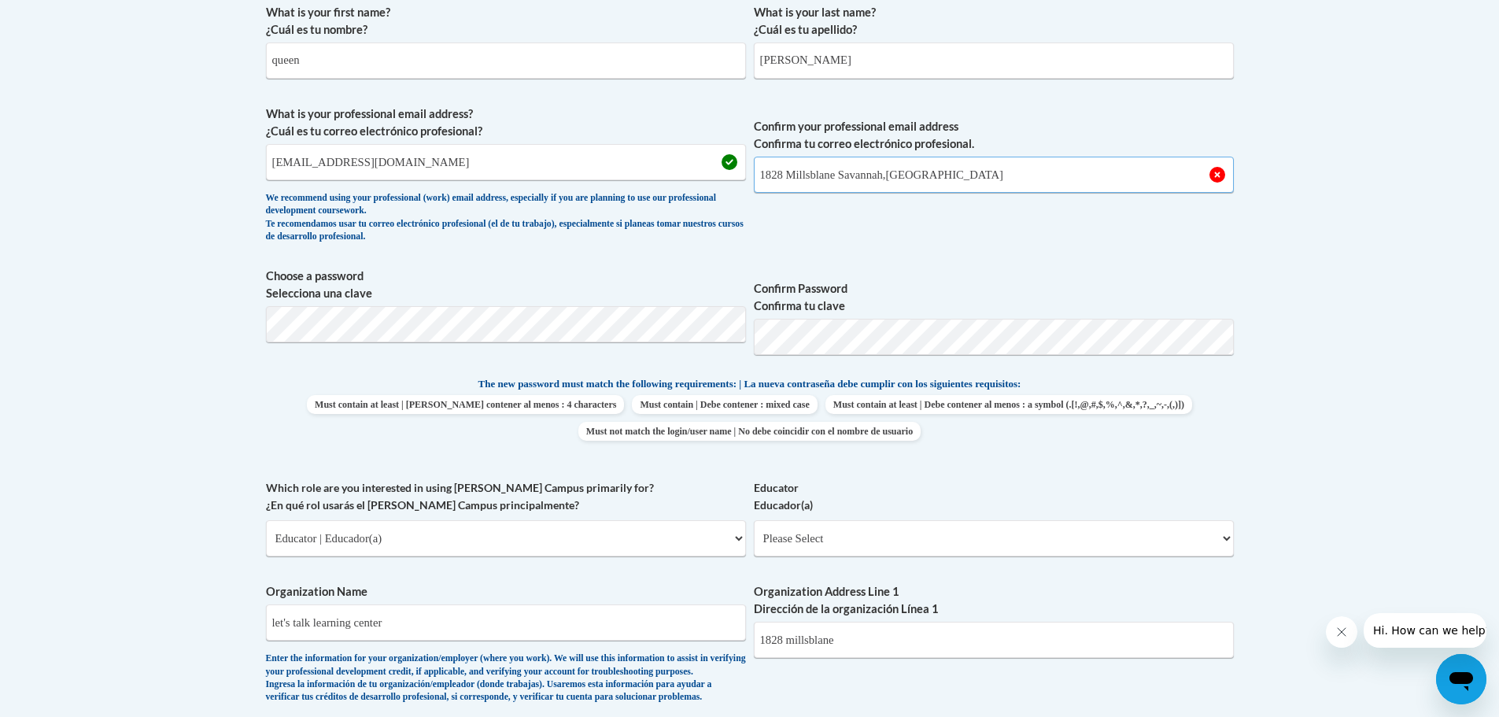
scroll to position [555, 0]
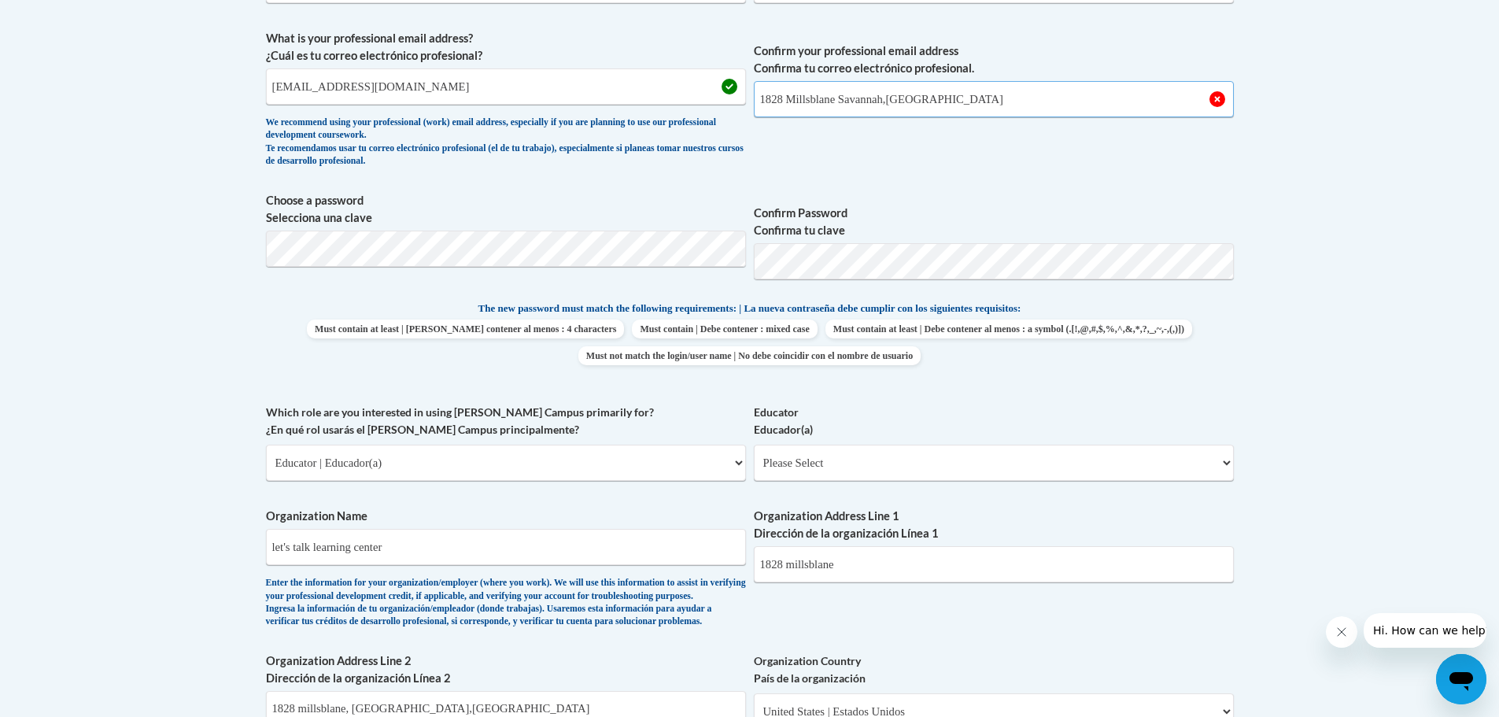
type input "1828 Millsblane Savannah,Ga"
click at [1225, 463] on select "Please Select Early Learning/Daycare Teacher/Family Home Care Provider | Maestr…" at bounding box center [994, 463] width 480 height 36
select select "5e2af403-4f2c-4e49-a02f-103e55d7b75b"
click at [754, 445] on select "Please Select Early Learning/Daycare Teacher/Family Home Care Provider | Maestr…" at bounding box center [994, 463] width 480 height 36
select select "null"
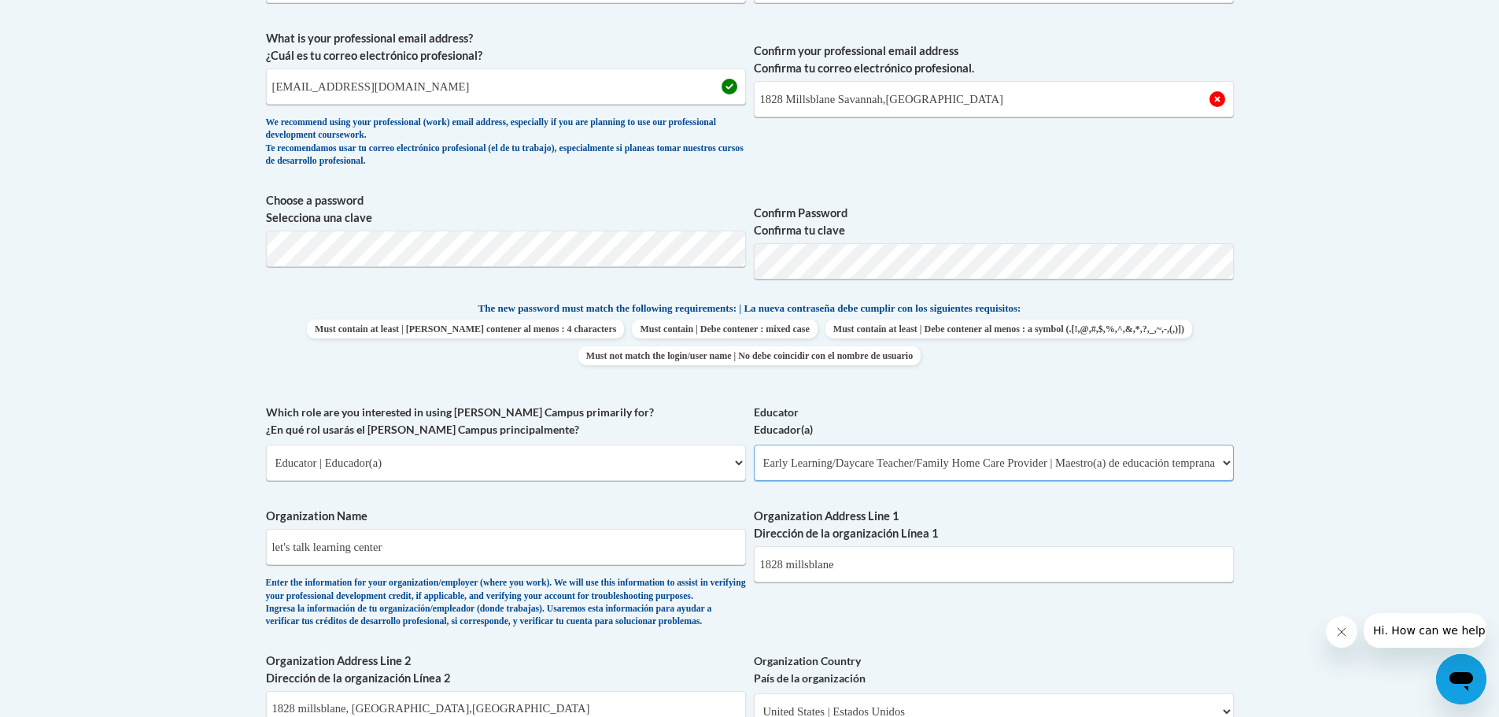
select select "null"
click at [271, 547] on input "let's talk learning center" at bounding box center [506, 547] width 480 height 36
type input "r"
type input "decal"
click at [762, 98] on input "1828 Millsblane Savannah,Ga" at bounding box center [994, 99] width 480 height 36
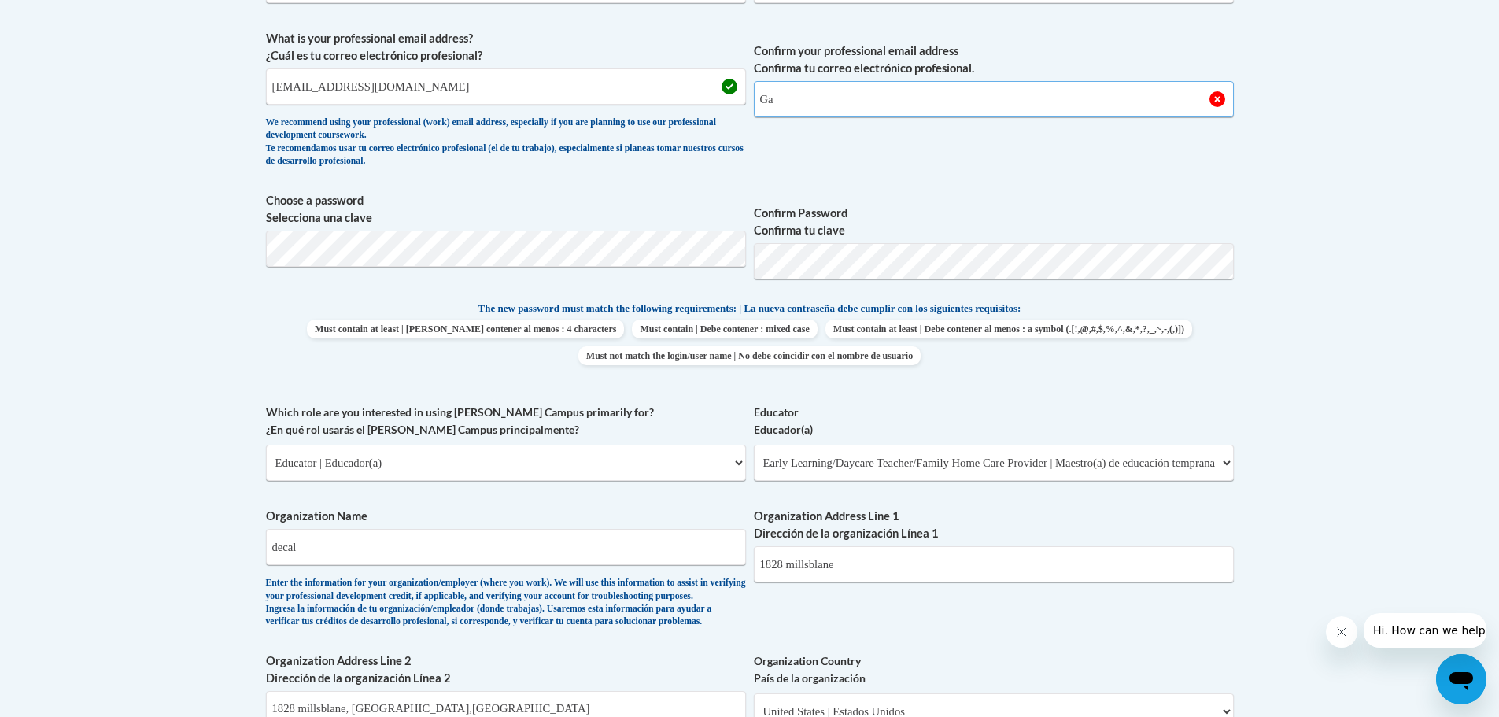
type input "a"
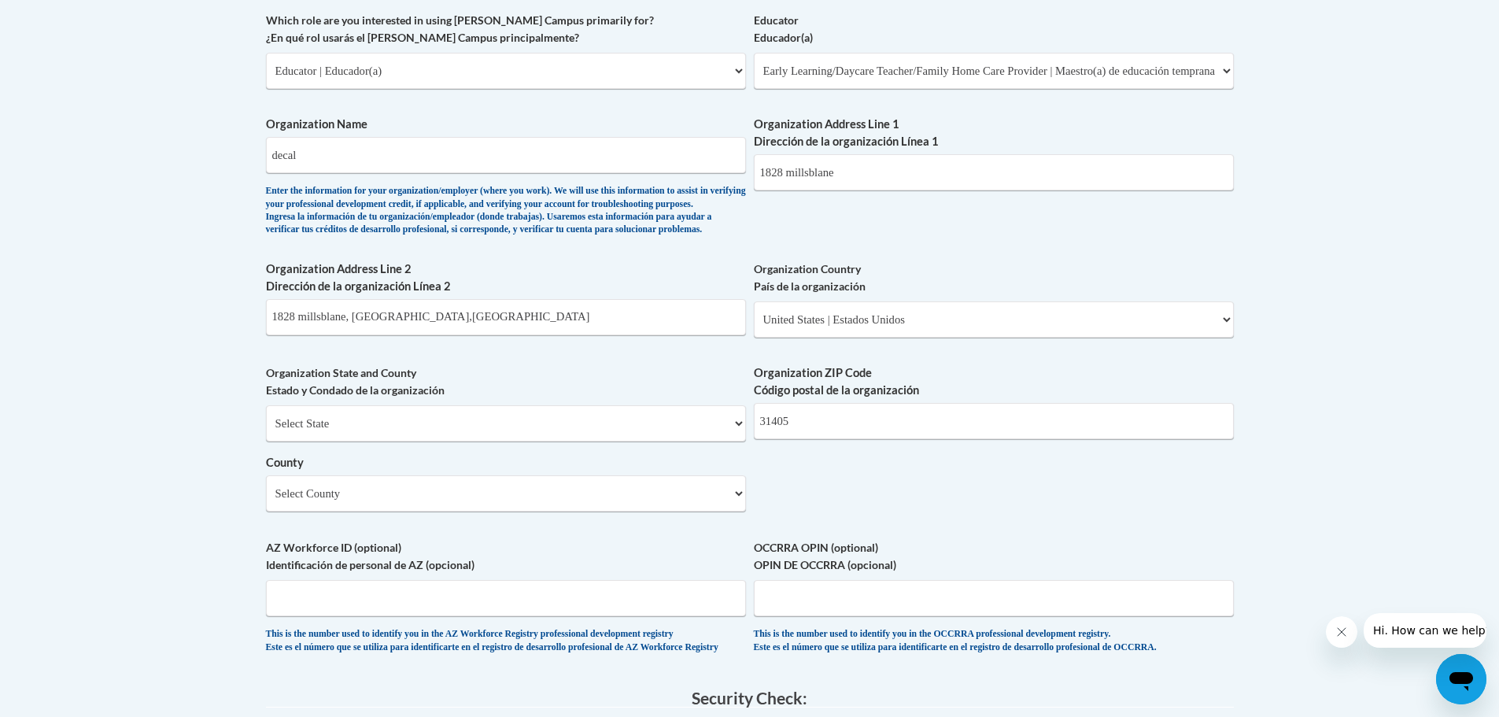
scroll to position [949, 0]
type input "qmanker09@gmail.com"
click at [274, 152] on input "decal" at bounding box center [506, 153] width 480 height 36
type input "l"
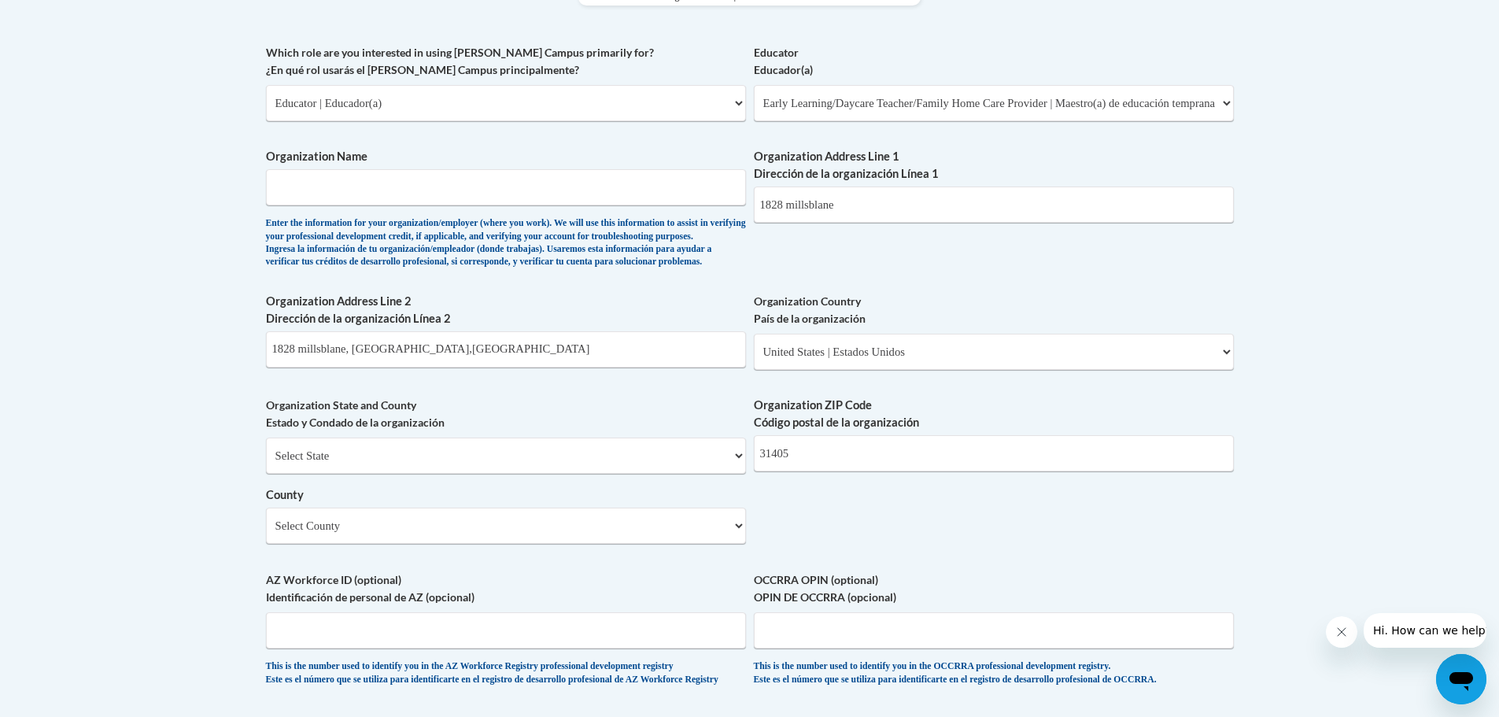
scroll to position [922, 0]
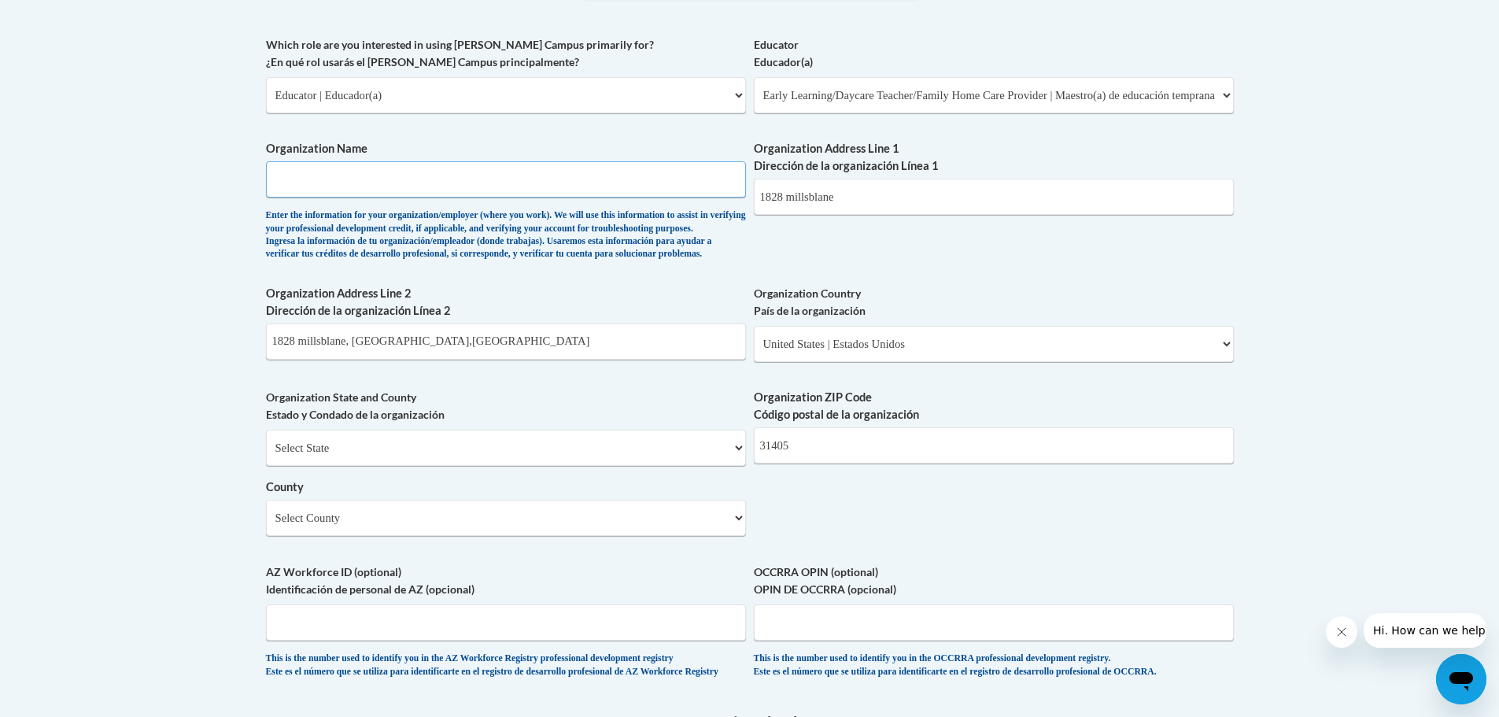
click at [277, 172] on input "Organization Name" at bounding box center [506, 179] width 480 height 36
type input "Let's Talk Learning Center"
click at [851, 201] on input "1828 millsblane" at bounding box center [994, 197] width 480 height 36
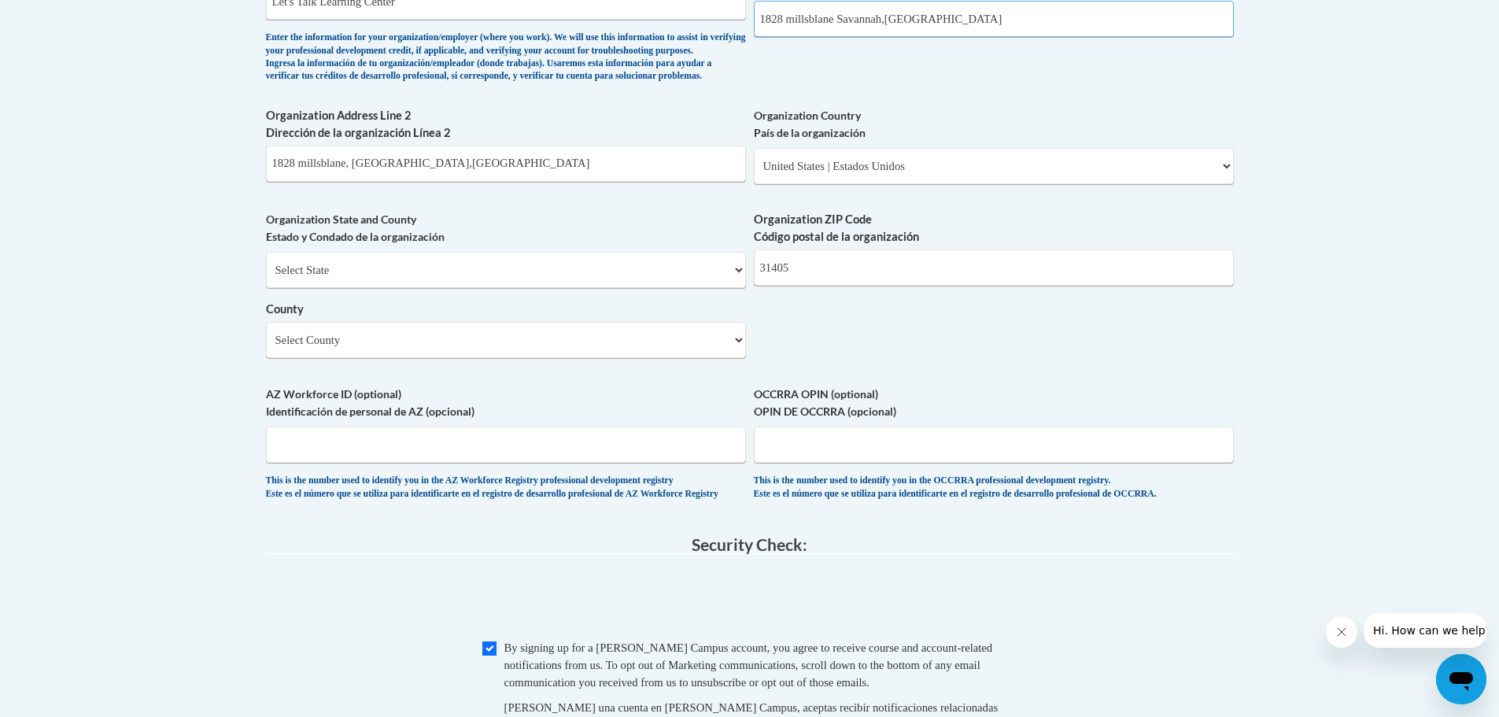
scroll to position [1119, 0]
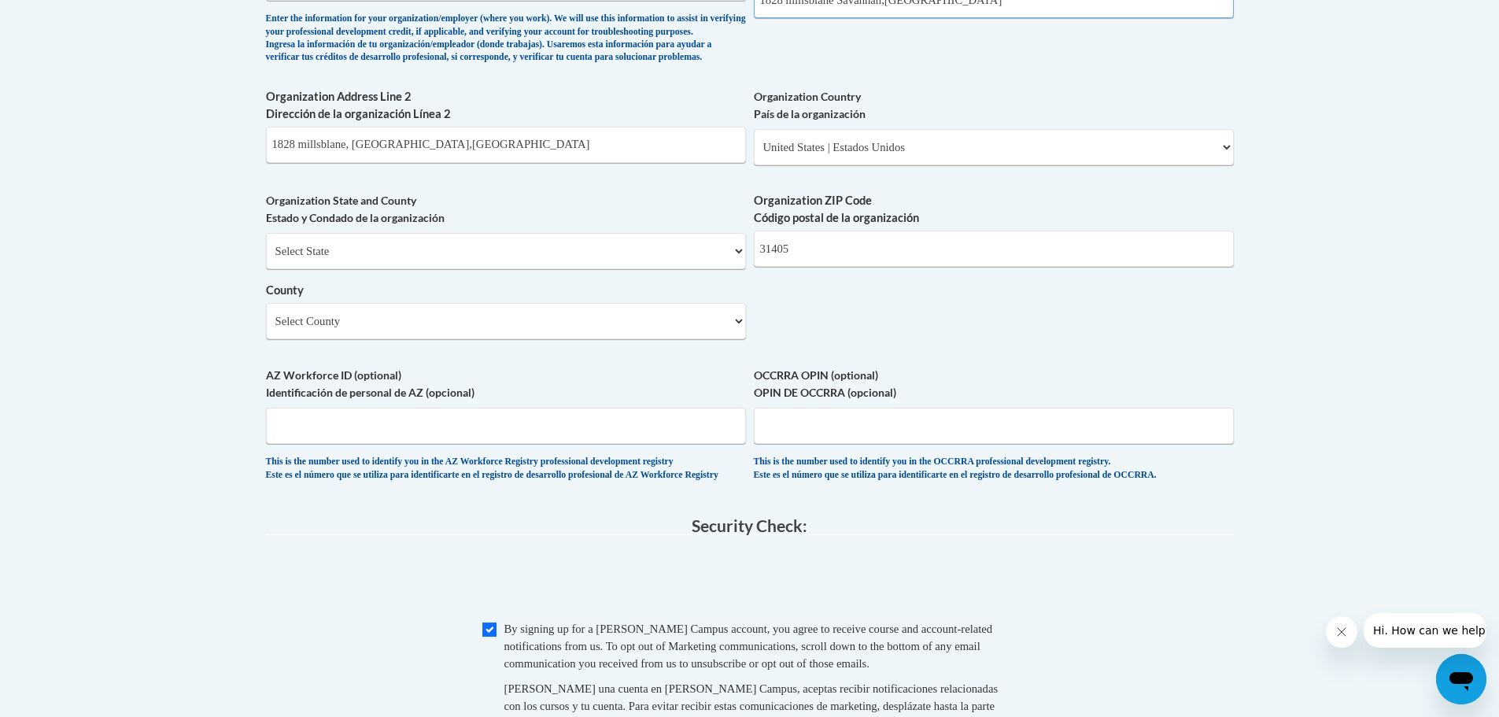
type input "1828 millsblane Savannah,Ga"
click at [736, 269] on select "Select State Alabama Alaska Arizona Arkansas California Colorado Connecticut De…" at bounding box center [506, 251] width 480 height 36
select select "Georgia"
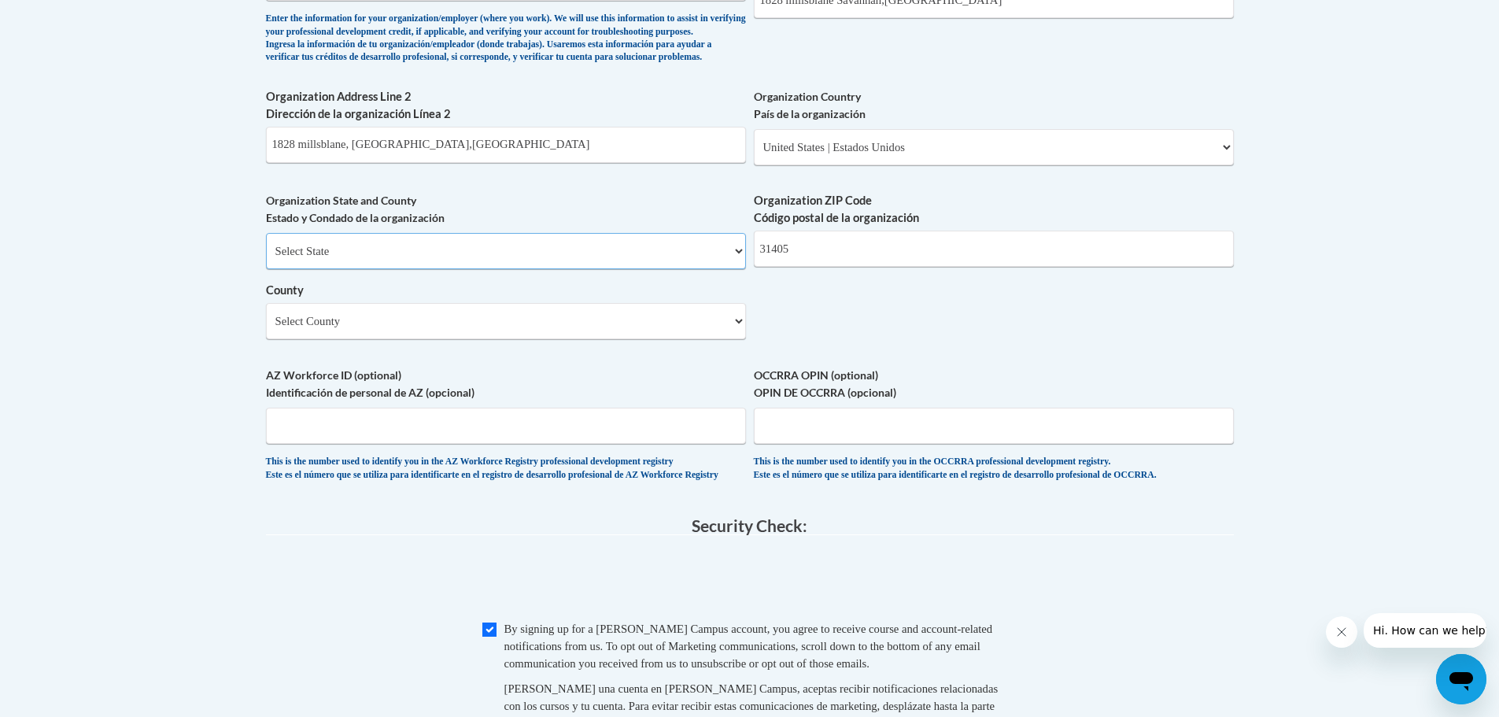
click at [266, 259] on select "Select State Alabama Alaska Arizona Arkansas California Colorado Connecticut De…" at bounding box center [506, 251] width 480 height 36
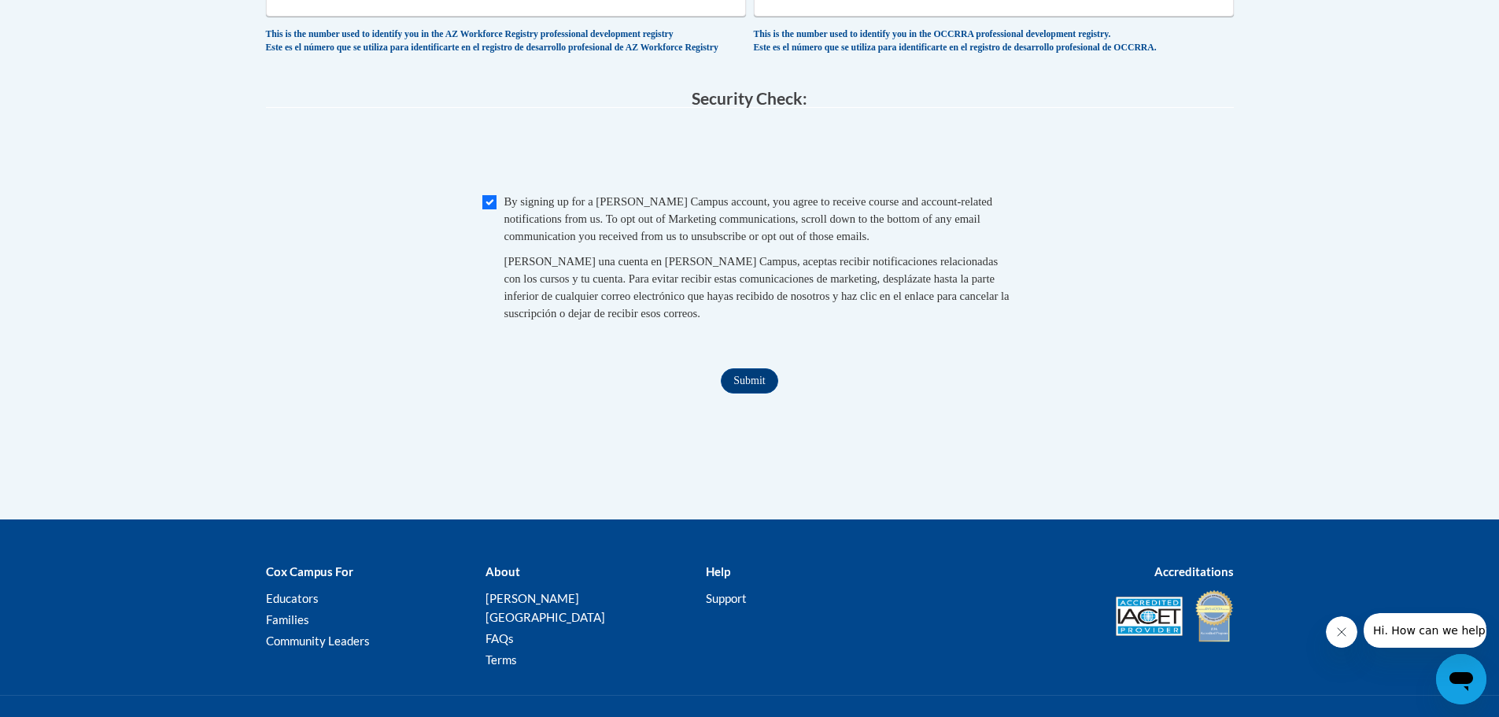
scroll to position [1548, 0]
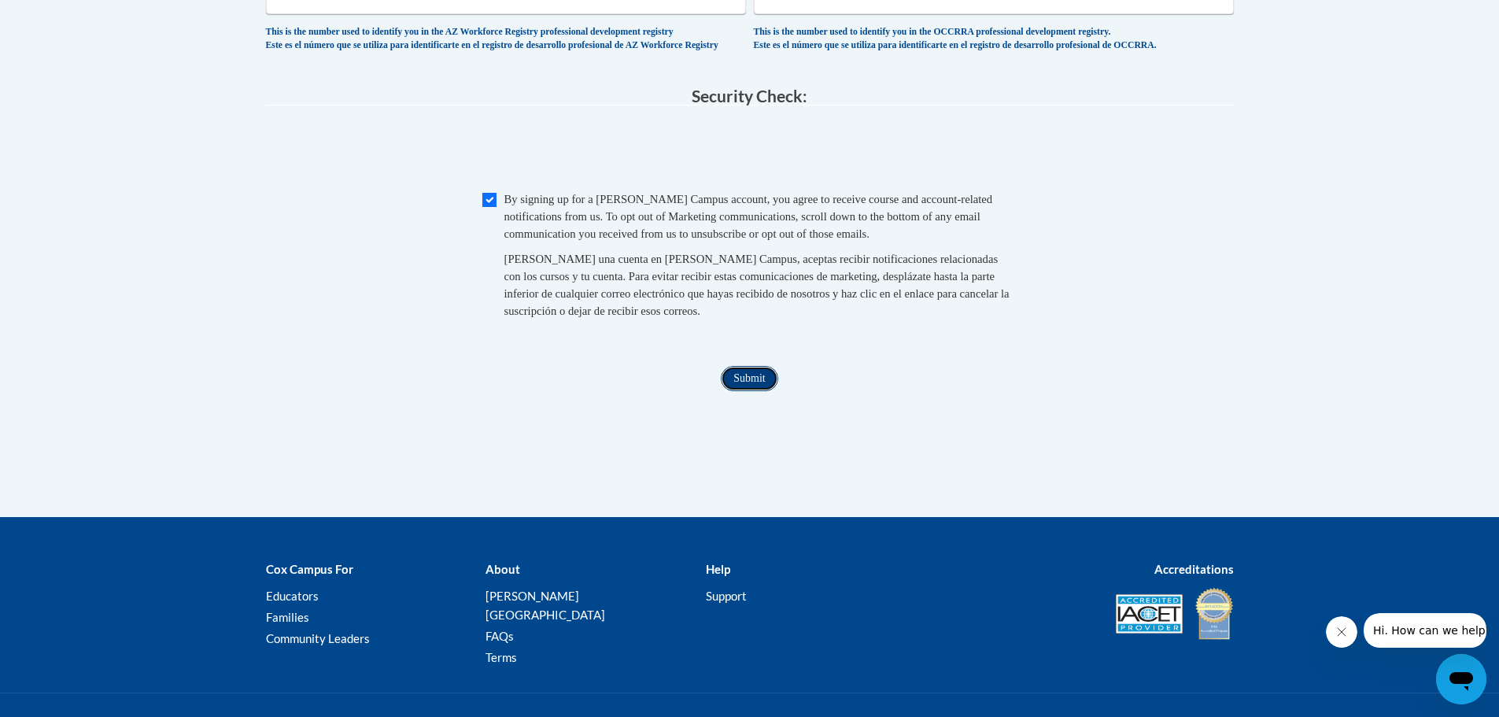
click at [754, 391] on input "Submit" at bounding box center [749, 378] width 57 height 25
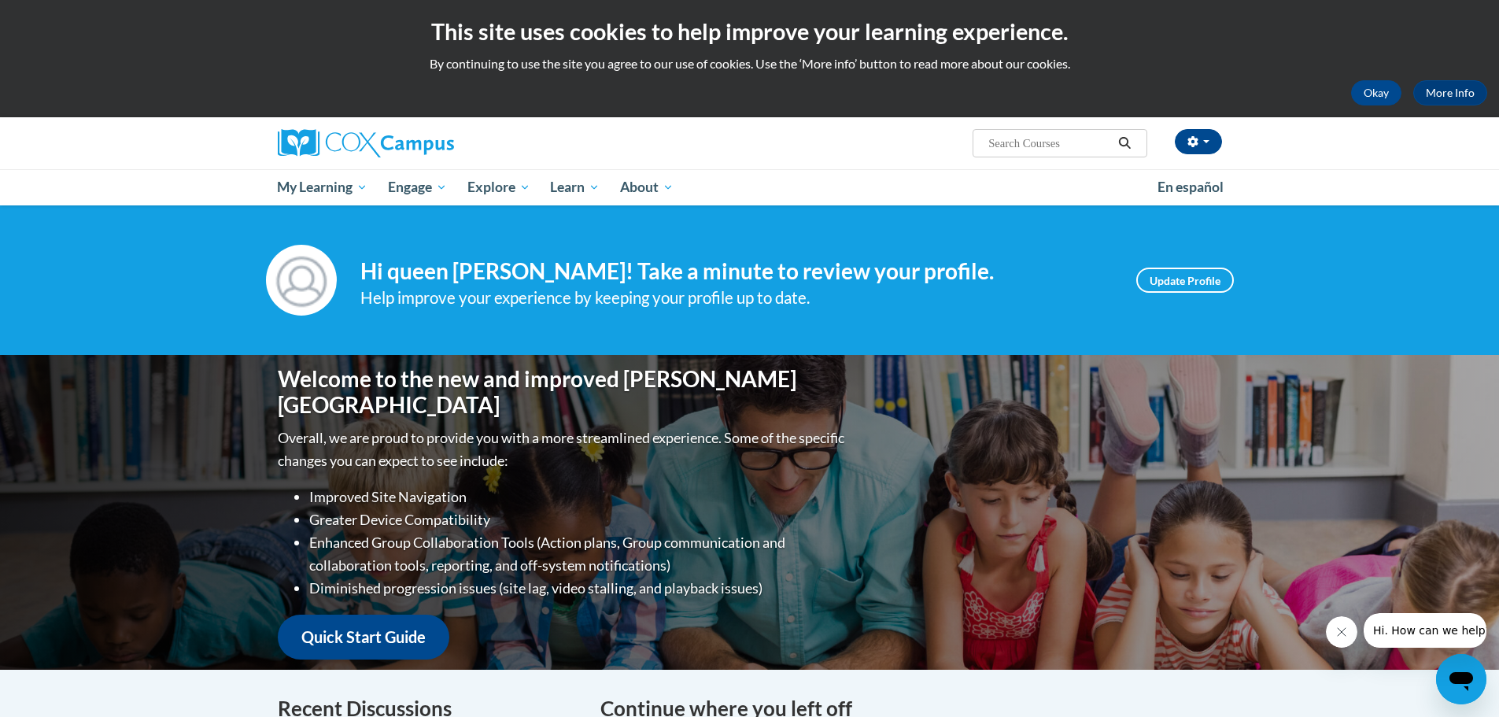
click at [1116, 141] on button "Search" at bounding box center [1125, 143] width 24 height 19
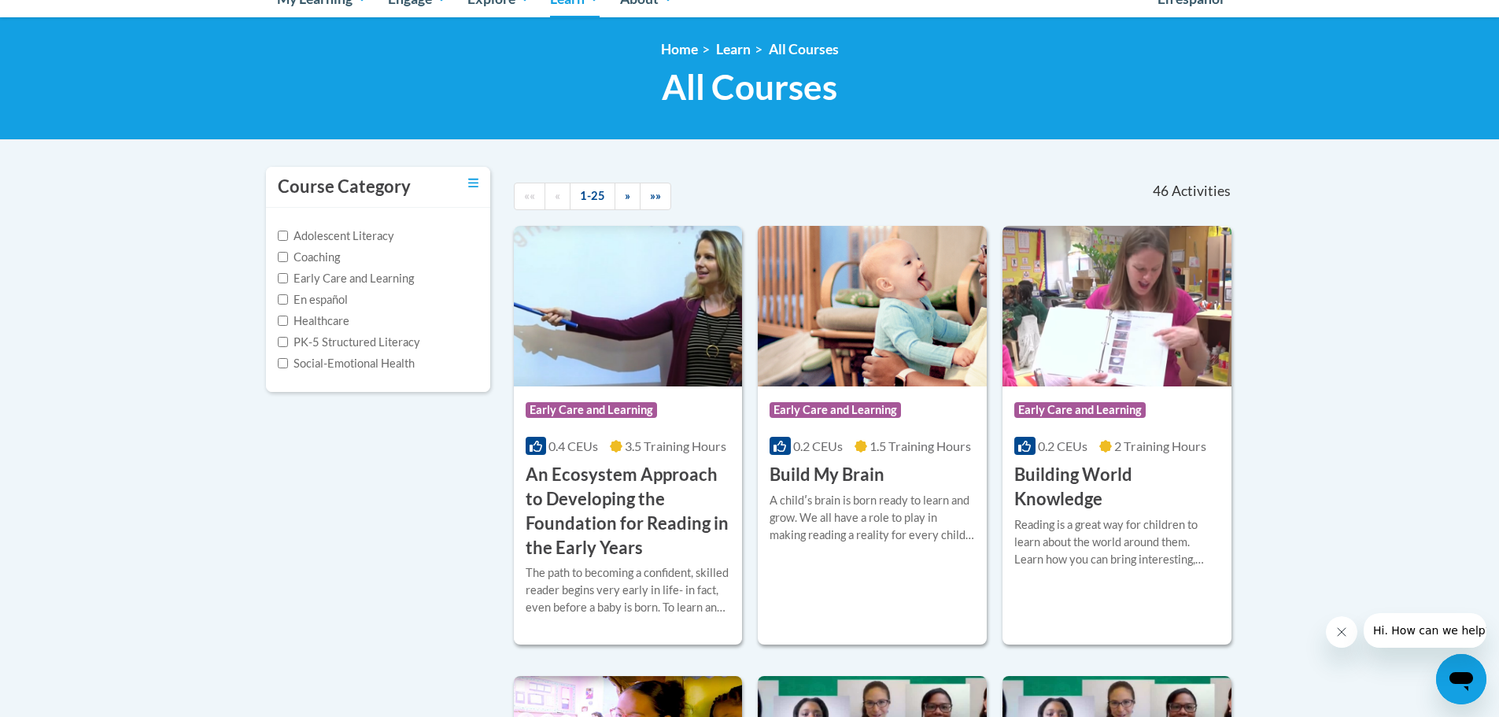
scroll to position [194, 0]
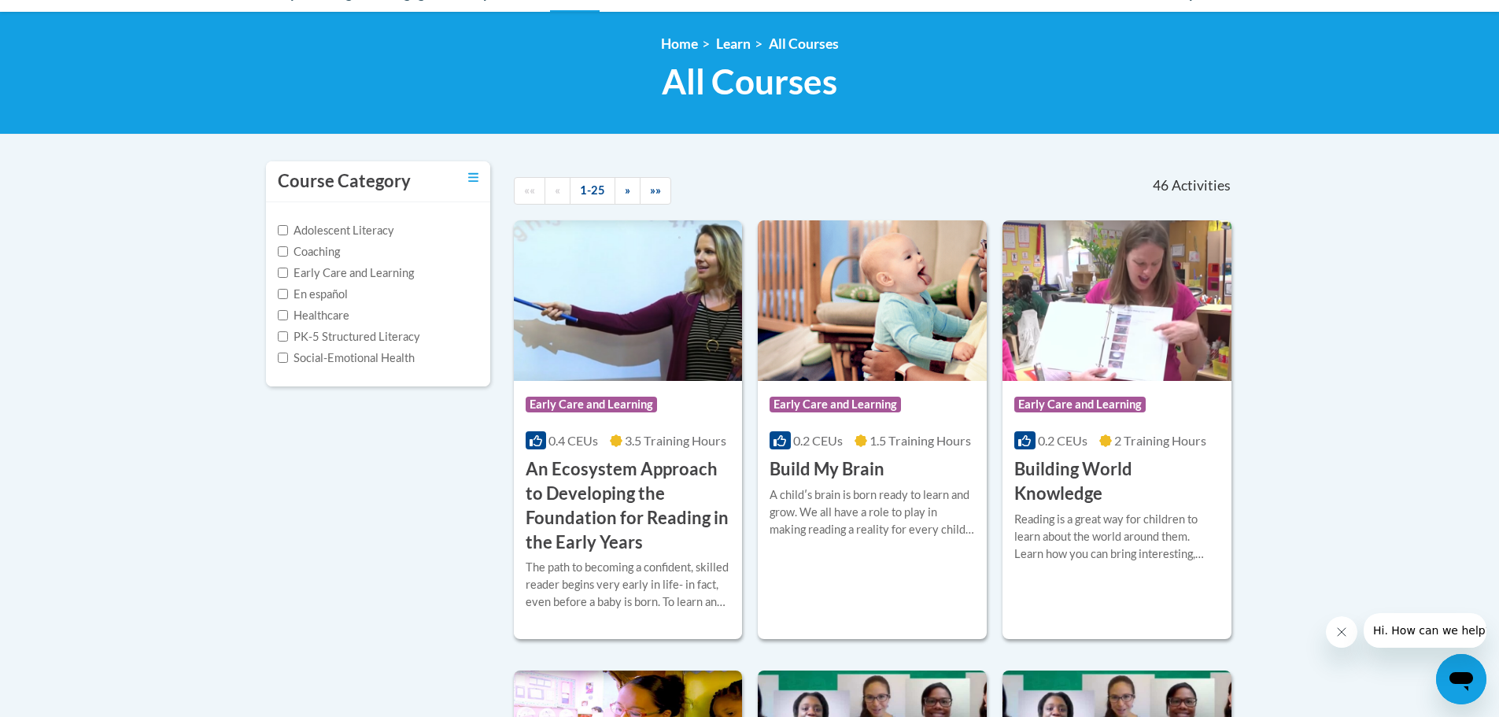
click at [387, 275] on label "Early Care and Learning" at bounding box center [346, 272] width 136 height 17
click at [288, 275] on input "Early Care and Learning" at bounding box center [283, 273] width 10 height 10
checkbox input "true"
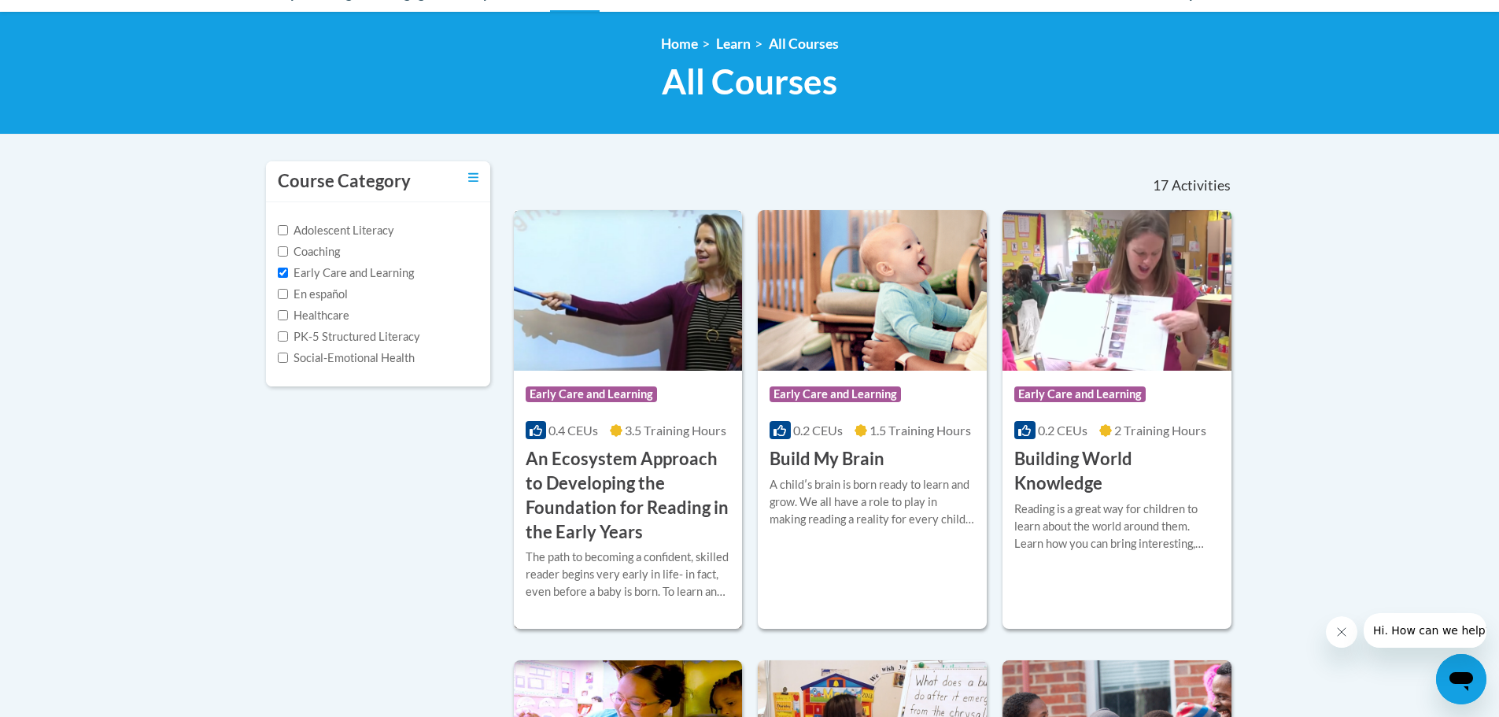
click at [572, 400] on span "Early Care and Learning" at bounding box center [591, 394] width 131 height 16
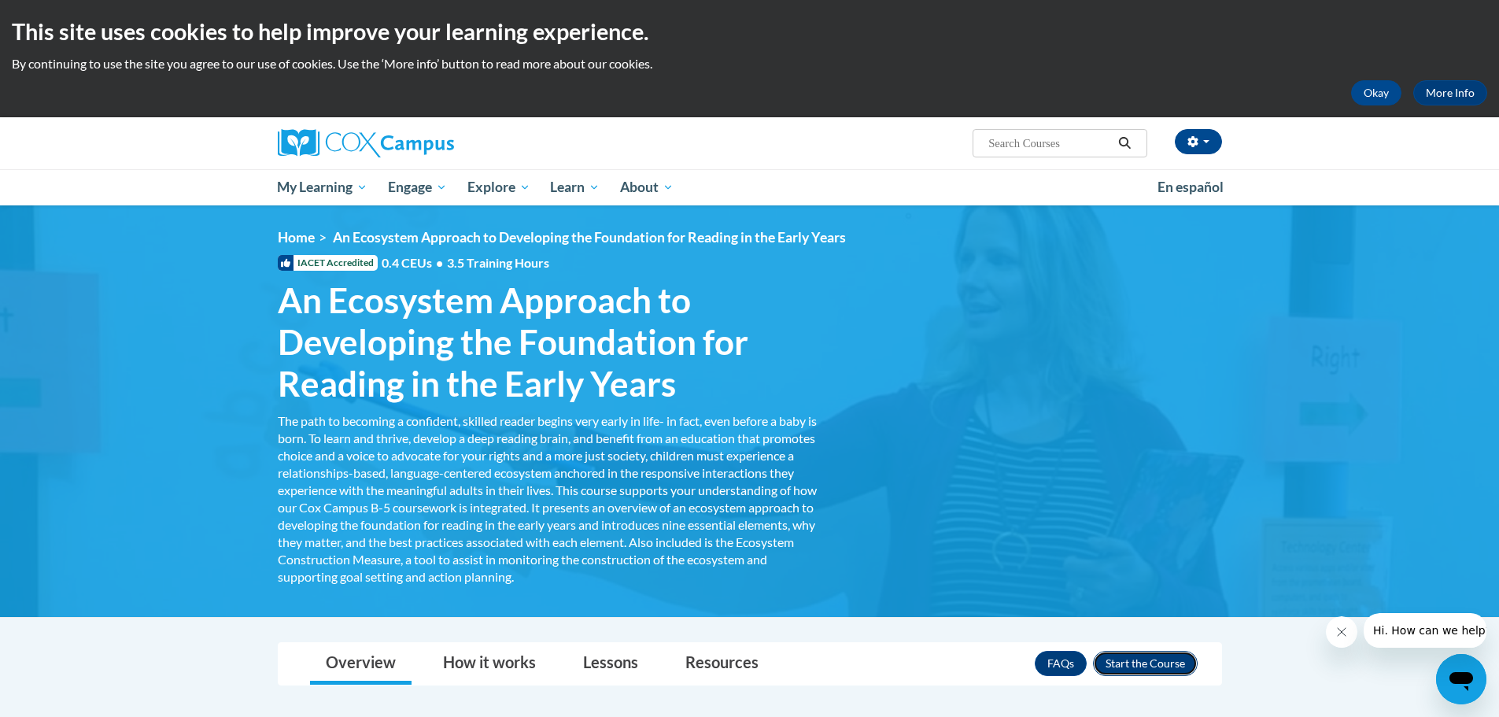
click at [1135, 658] on button "Enroll" at bounding box center [1145, 663] width 105 height 25
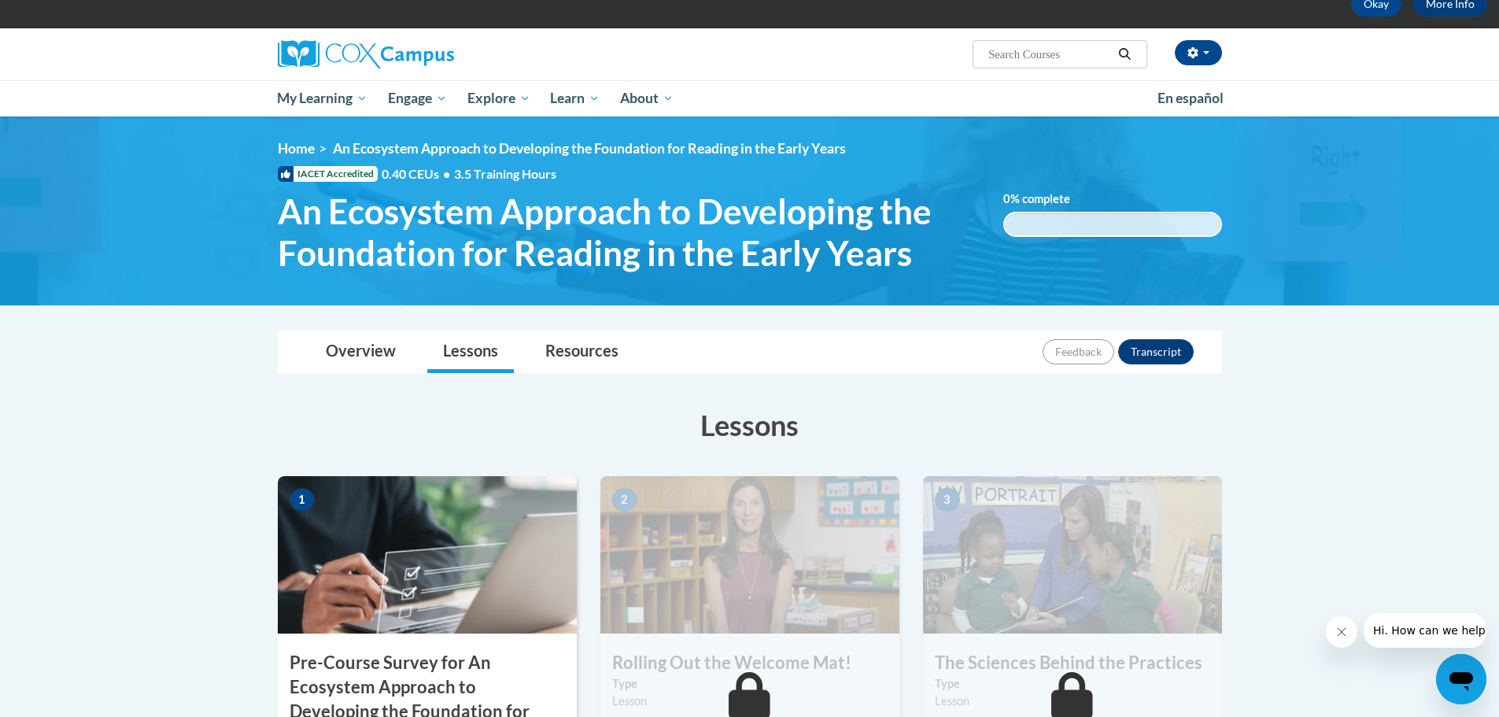
scroll to position [76, 0]
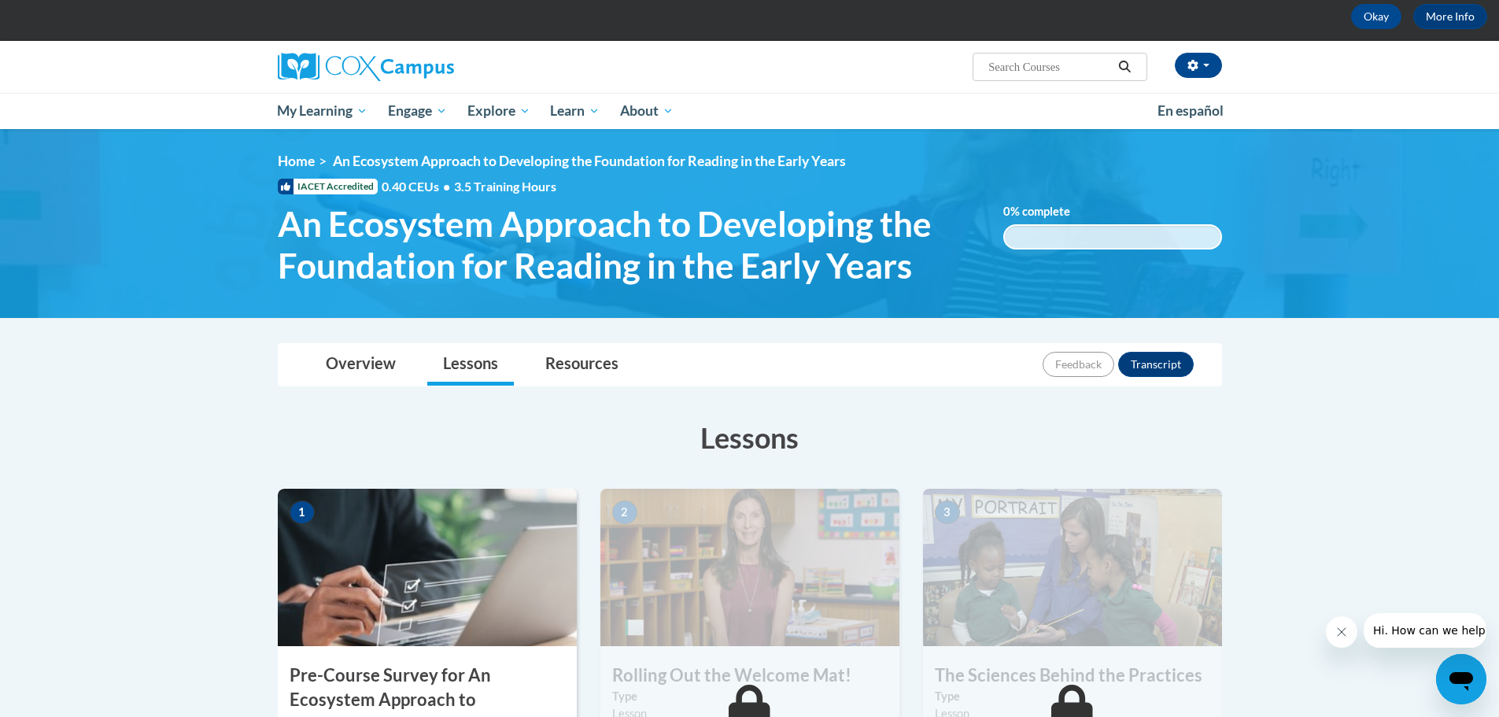
click at [1120, 65] on icon "Search" at bounding box center [1125, 67] width 12 height 12
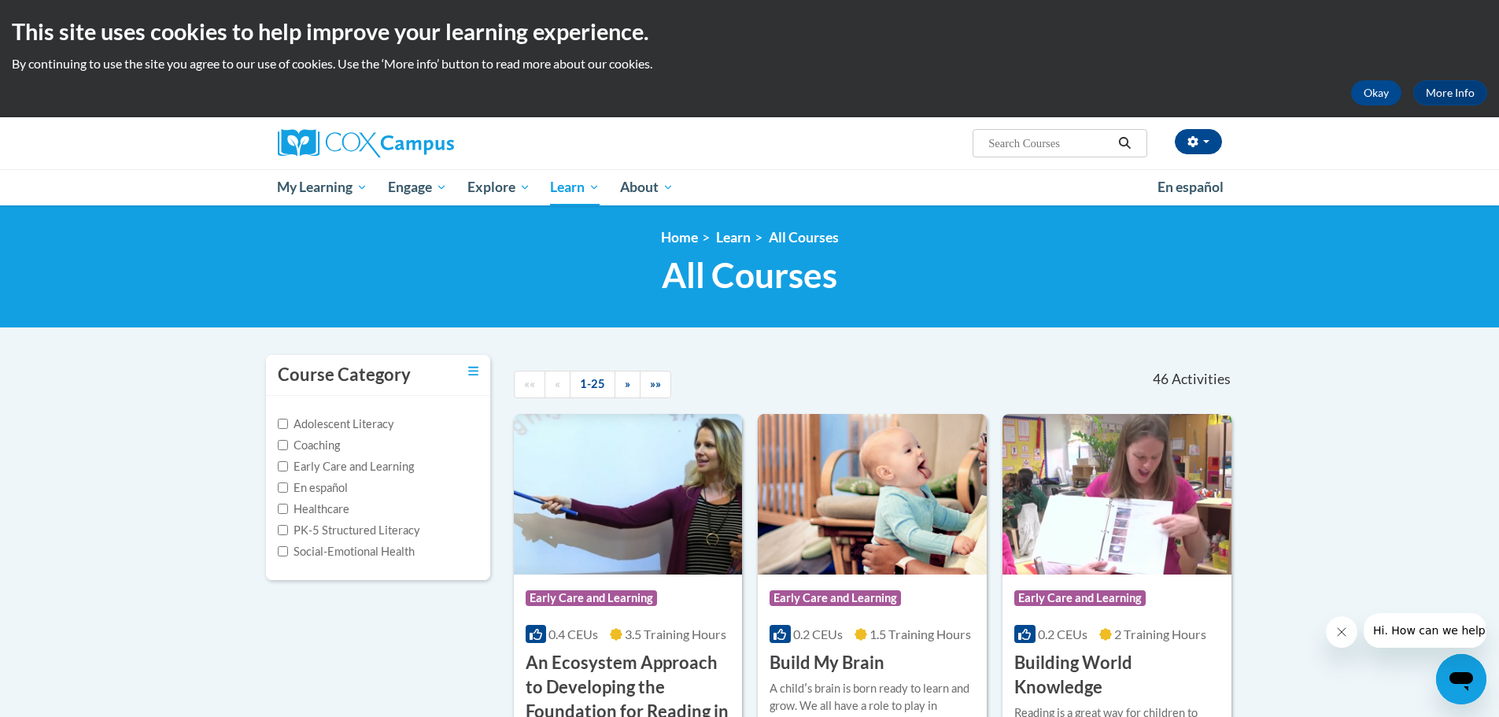
click at [408, 466] on label "Early Care and Learning" at bounding box center [346, 466] width 136 height 17
click at [288, 466] on input "Early Care and Learning" at bounding box center [283, 466] width 10 height 10
checkbox input "true"
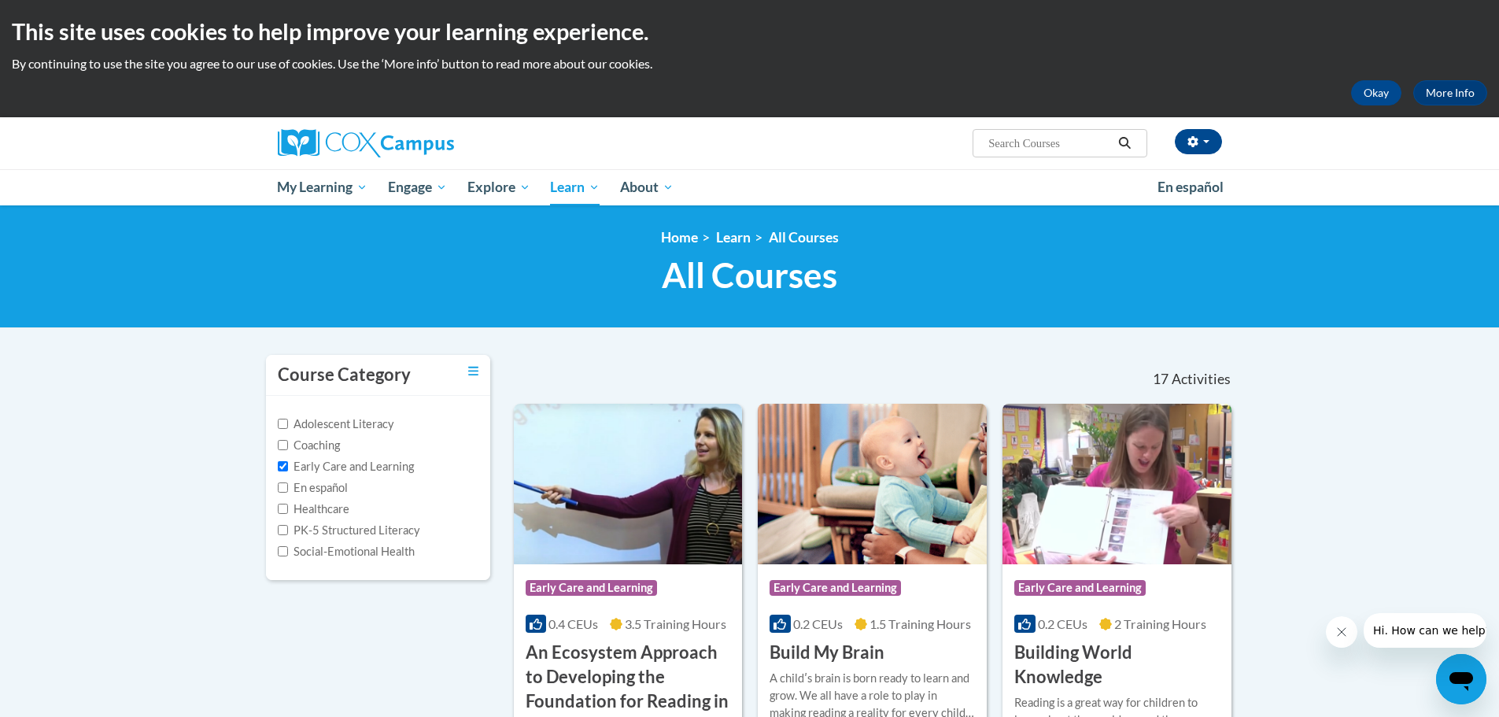
click at [301, 425] on label "Adolescent Literacy" at bounding box center [336, 423] width 116 height 17
click at [288, 425] on input "Adolescent Literacy" at bounding box center [283, 424] width 10 height 10
click at [314, 427] on label "Adolescent Literacy" at bounding box center [336, 423] width 116 height 17
click at [288, 427] on input "Adolescent Literacy" at bounding box center [283, 424] width 10 height 10
checkbox input "false"
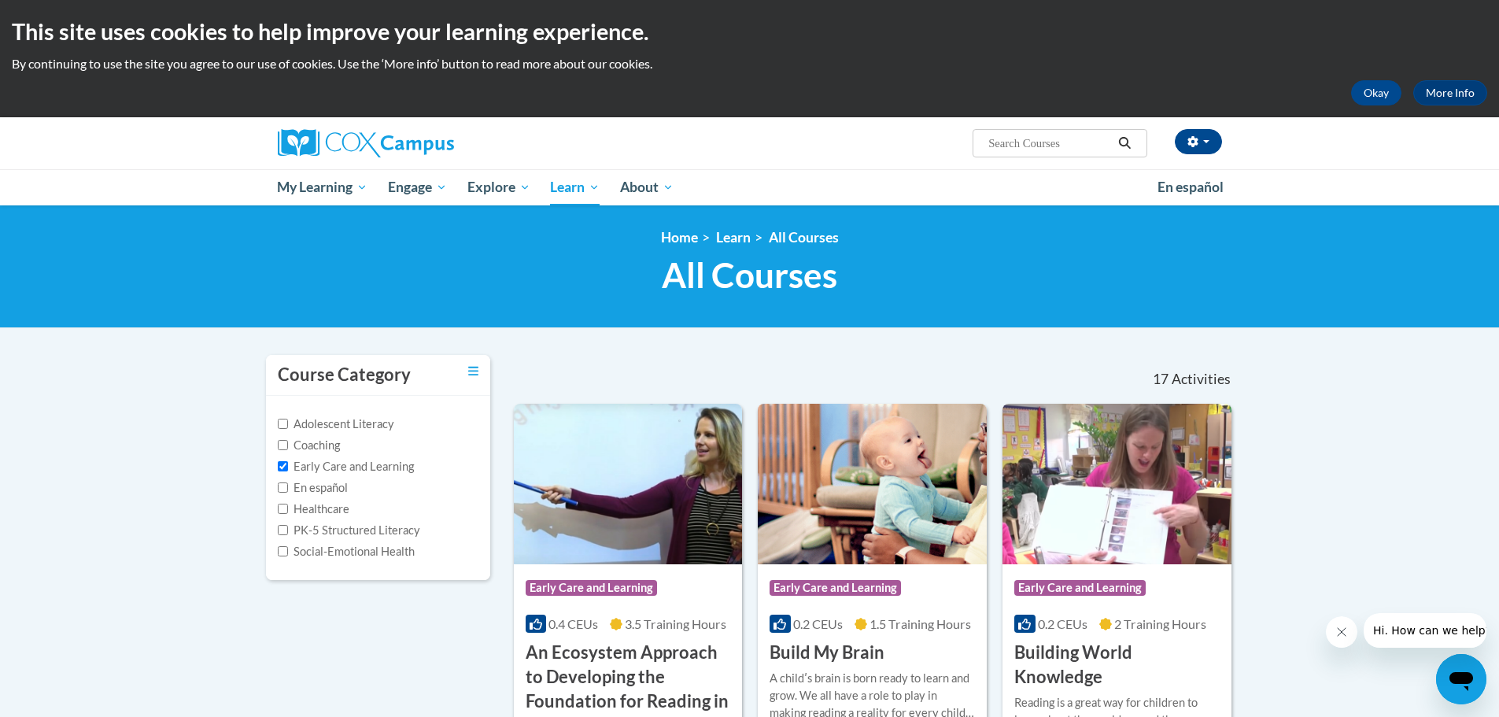
click at [423, 466] on div "Early Care and Learning" at bounding box center [378, 466] width 201 height 17
